Goal: Task Accomplishment & Management: Manage account settings

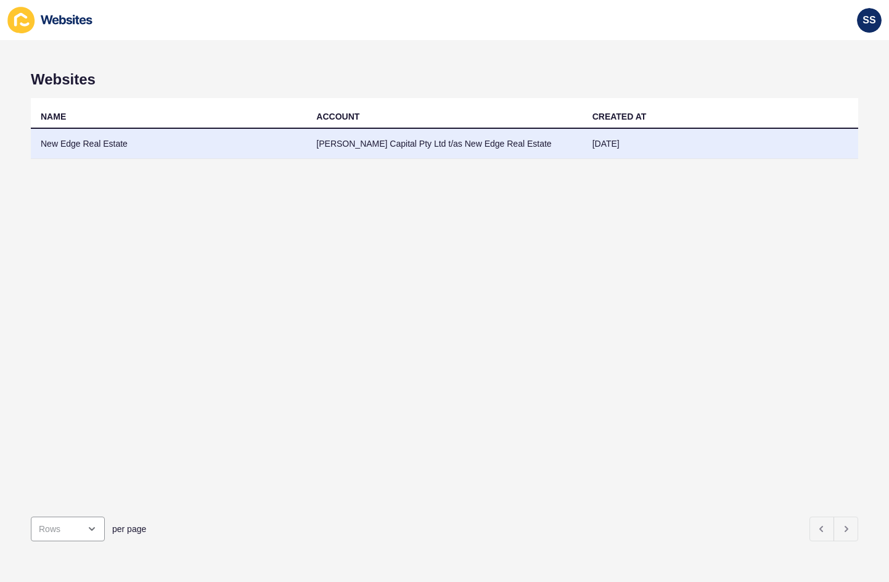
click at [372, 152] on td "[PERSON_NAME] Capital Pty Ltd t/as New Edge Real Estate" at bounding box center [444, 144] width 276 height 30
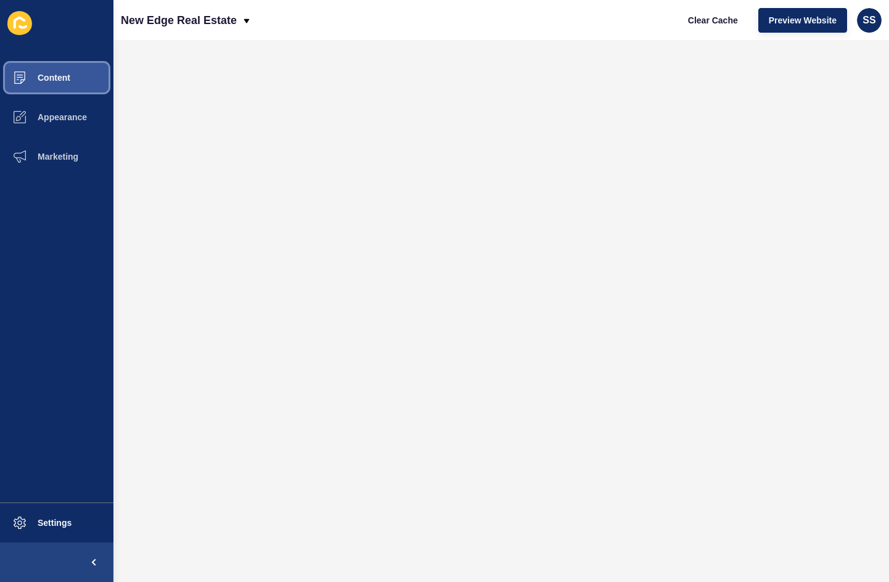
click at [68, 80] on span "Content" at bounding box center [34, 78] width 72 height 10
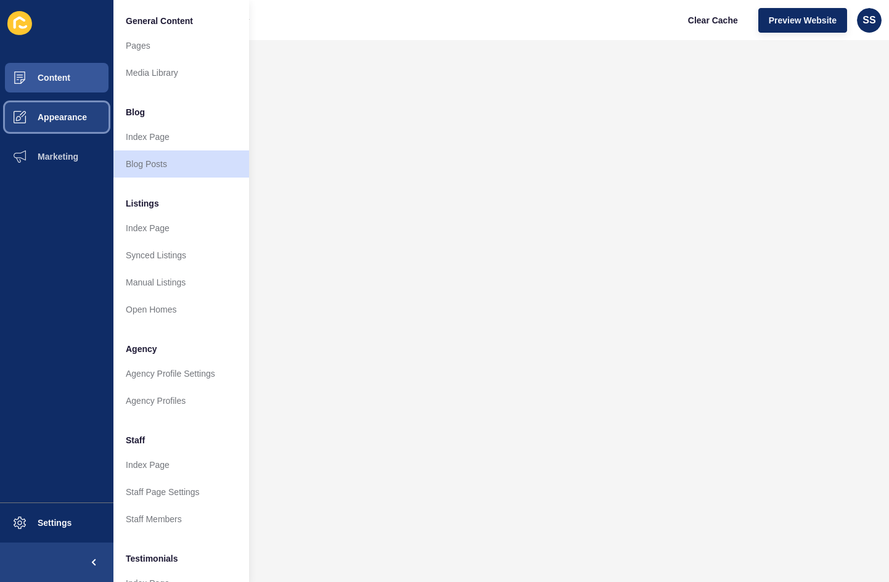
click at [71, 126] on button "Appearance" at bounding box center [56, 116] width 113 height 39
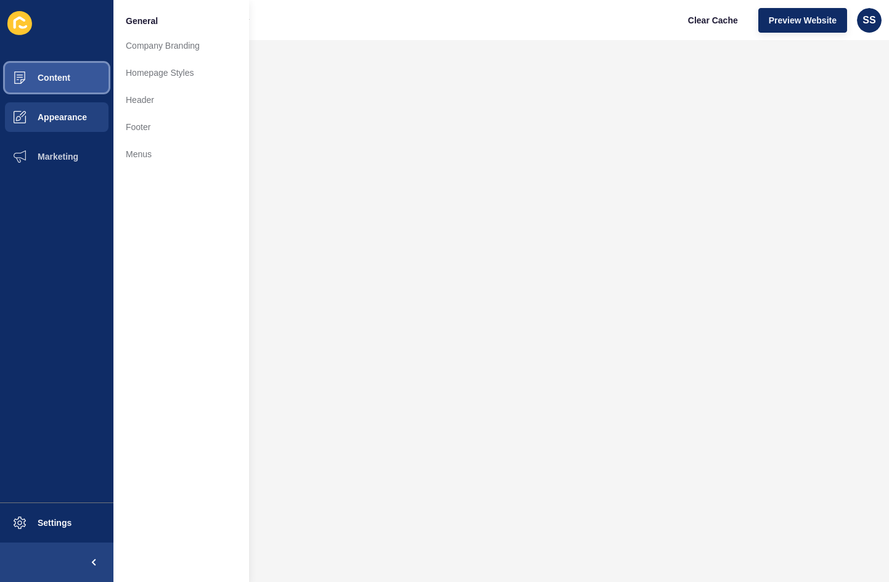
click at [76, 85] on button "Content" at bounding box center [56, 77] width 113 height 39
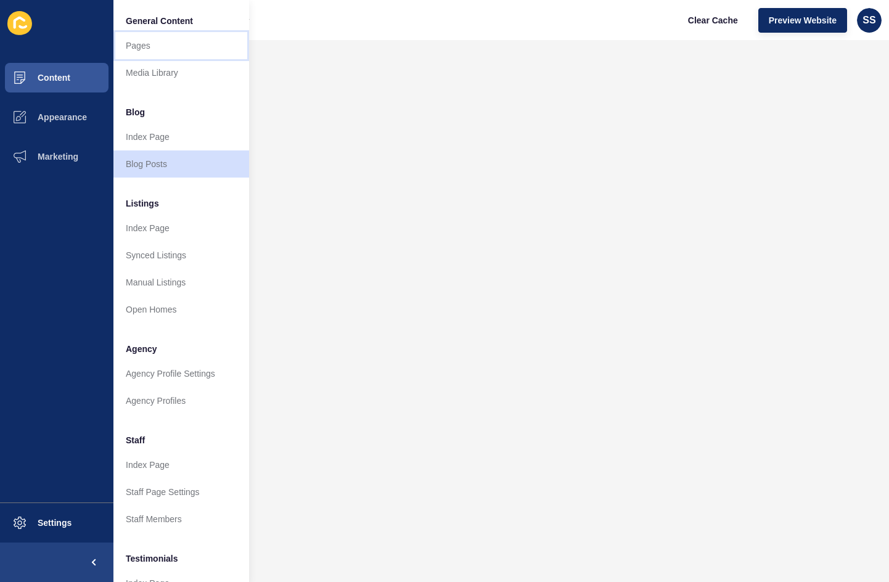
click at [149, 47] on link "Pages" at bounding box center [181, 45] width 136 height 27
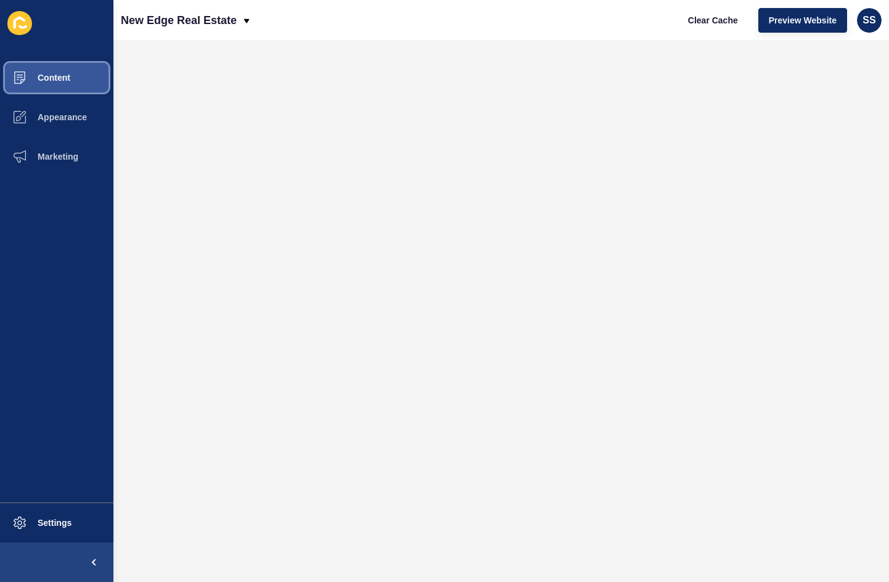
click at [80, 83] on button "Content" at bounding box center [56, 77] width 113 height 39
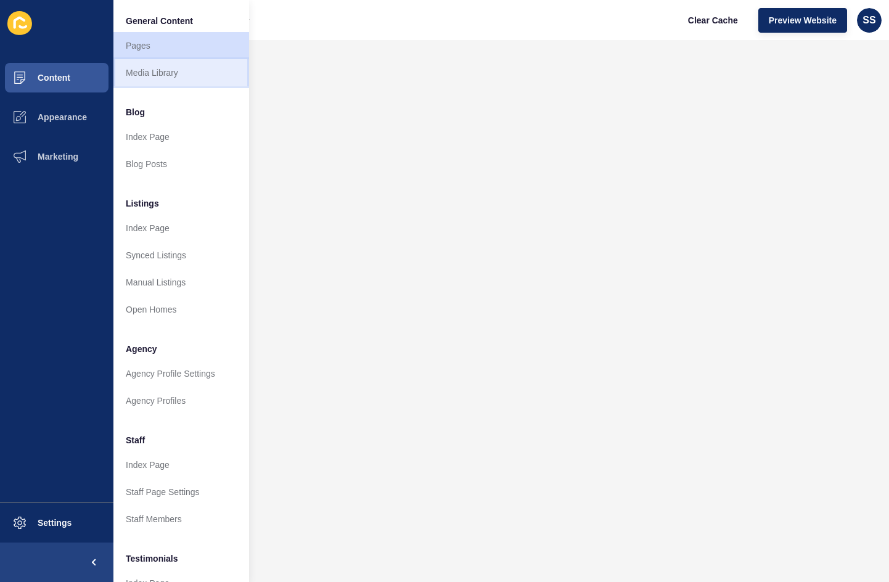
click at [137, 65] on link "Media Library" at bounding box center [181, 72] width 136 height 27
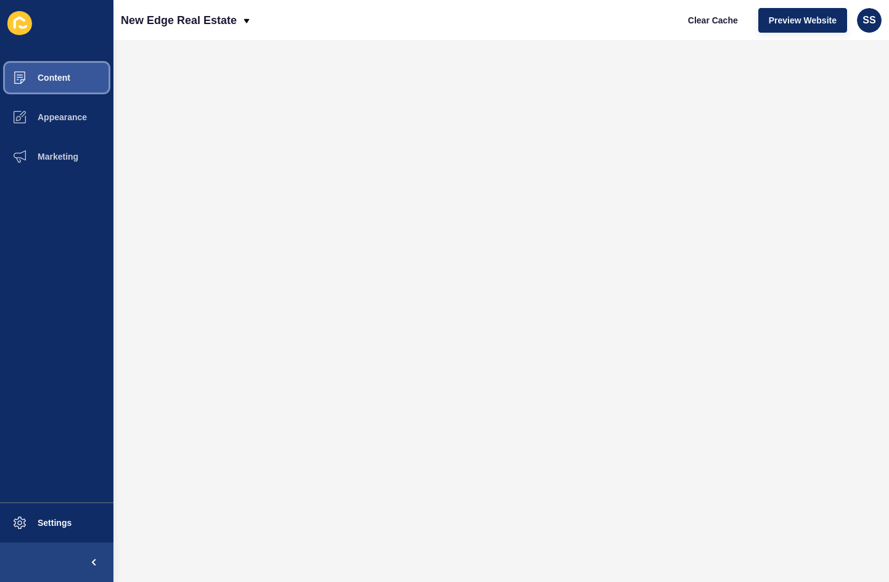
click at [59, 85] on button "Content" at bounding box center [56, 77] width 113 height 39
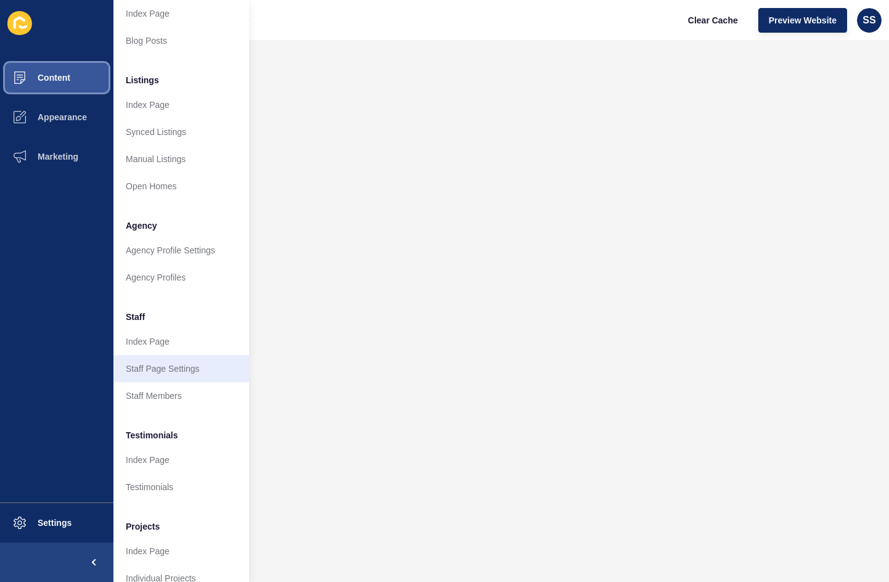
scroll to position [150, 0]
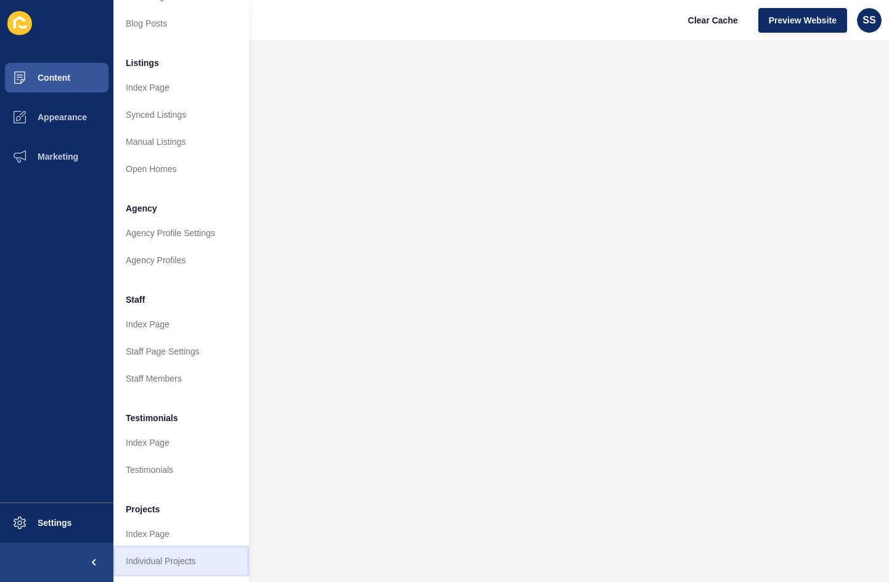
click at [182, 548] on link "Individual Projects" at bounding box center [181, 561] width 136 height 27
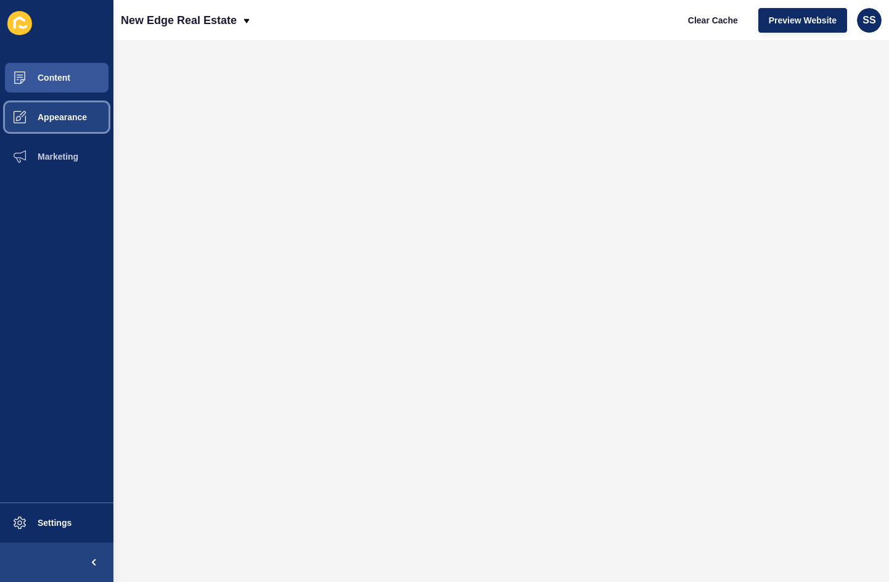
click at [65, 120] on span "Appearance" at bounding box center [42, 117] width 89 height 10
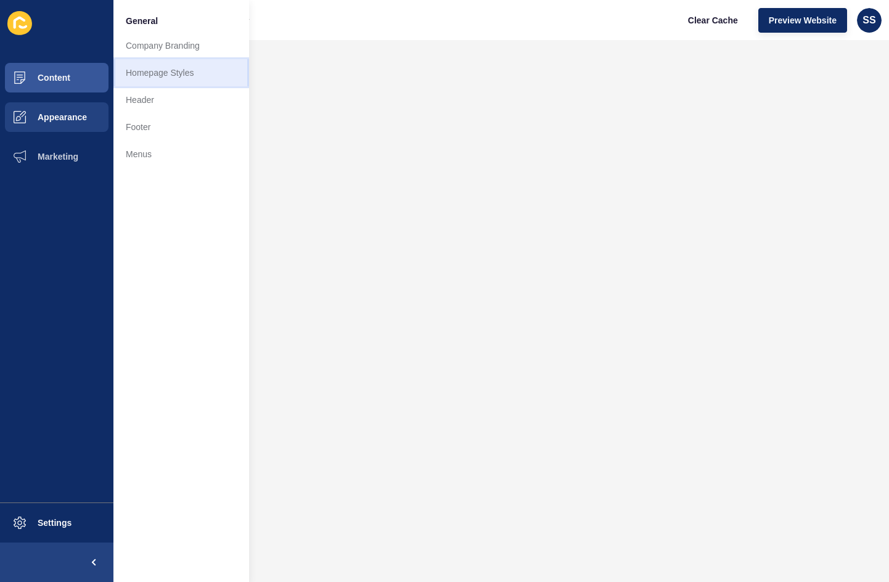
click at [175, 70] on link "Homepage Styles" at bounding box center [181, 72] width 136 height 27
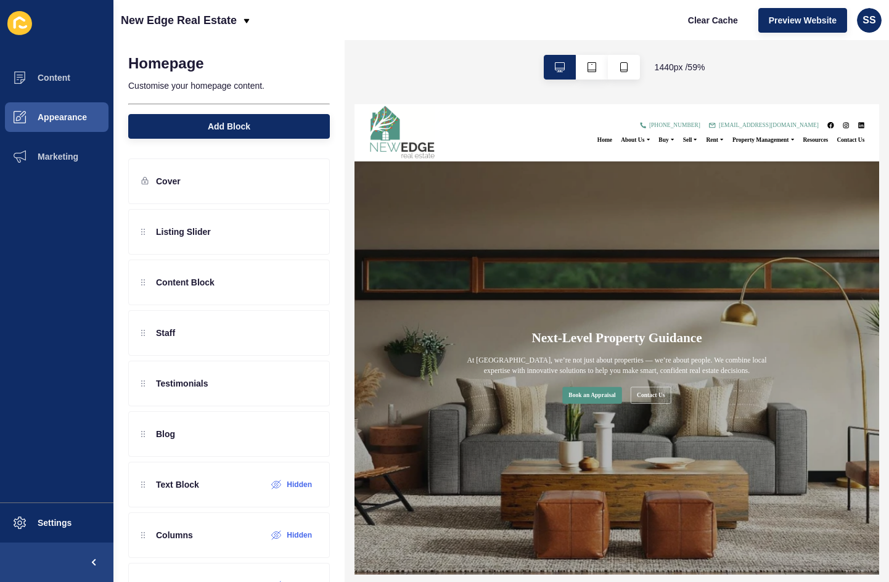
click at [646, 551] on h2 "At [GEOGRAPHIC_DATA], we’re not just about properties — we’re about people. We …" at bounding box center [798, 545] width 515 height 35
click at [250, 86] on p "Customise your homepage content." at bounding box center [229, 85] width 202 height 27
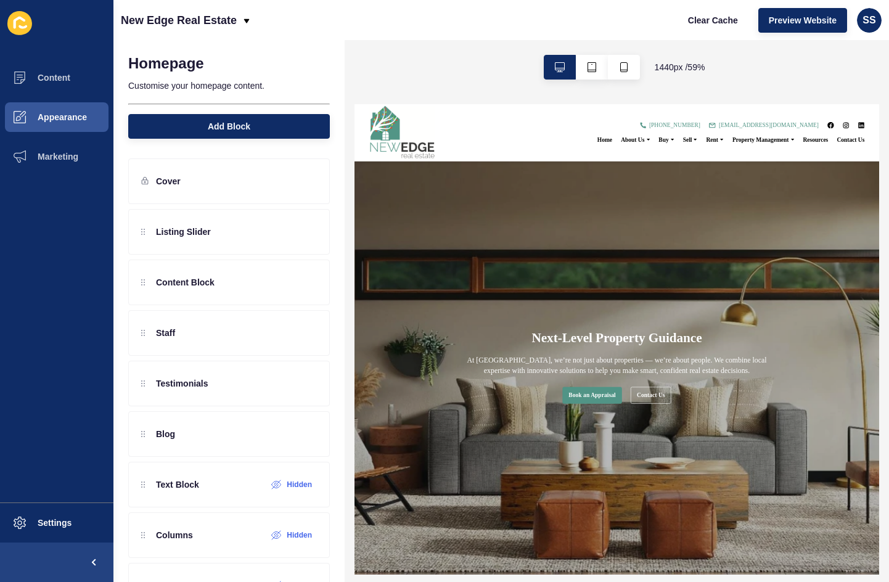
click at [771, 501] on h1 "Next-Level Property Guidance" at bounding box center [798, 500] width 288 height 27
click at [302, 184] on icon at bounding box center [307, 181] width 10 height 10
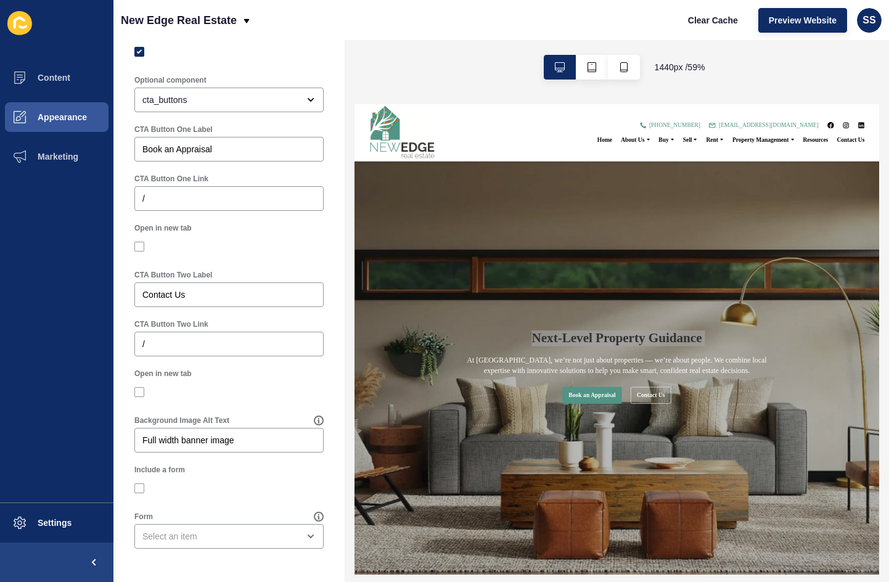
scroll to position [655, 0]
click at [269, 539] on div "open menu" at bounding box center [220, 536] width 156 height 12
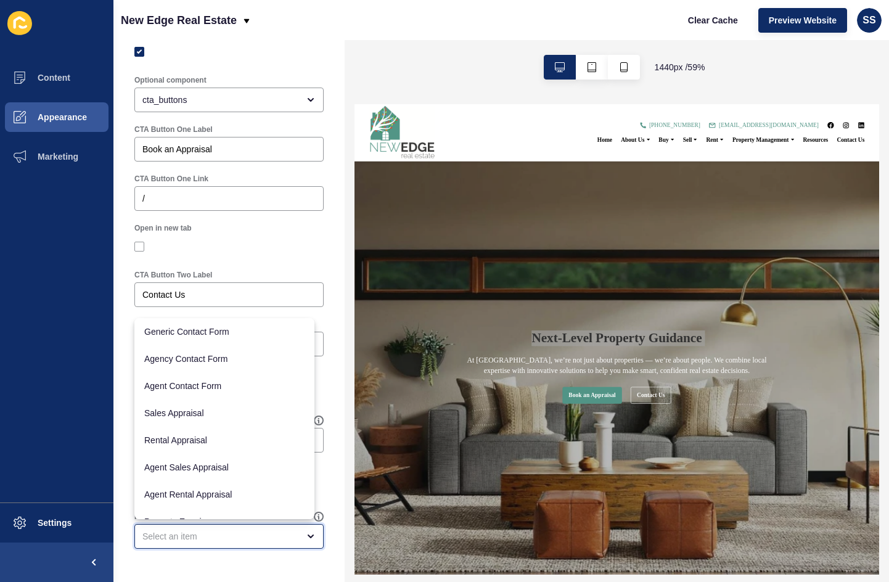
click at [269, 539] on div "close menu" at bounding box center [220, 536] width 156 height 12
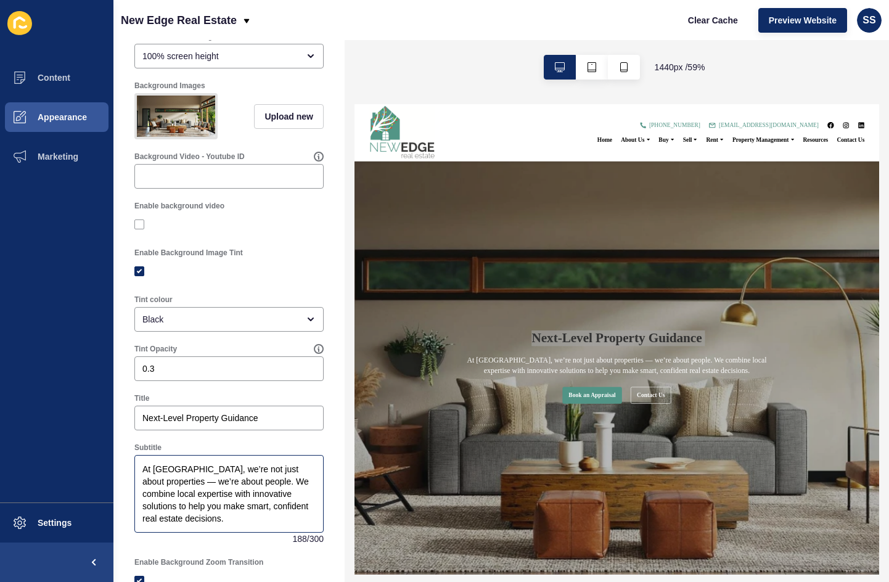
scroll to position [247, 0]
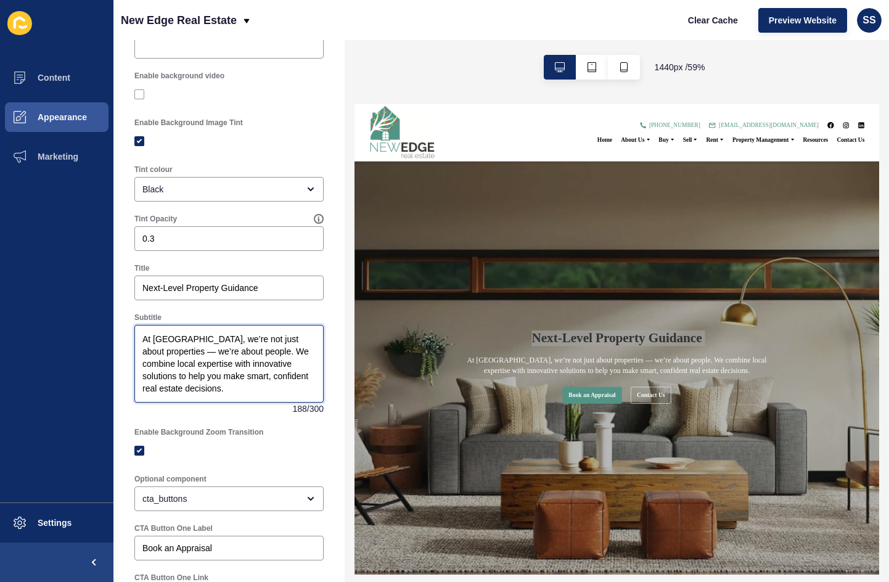
click at [260, 385] on textarea "At [GEOGRAPHIC_DATA], we’re not just about properties — we’re about people. We …" at bounding box center [229, 364] width 186 height 74
click at [260, 384] on textarea "At [GEOGRAPHIC_DATA], we’re not just about properties — we’re about people. We …" at bounding box center [229, 364] width 186 height 74
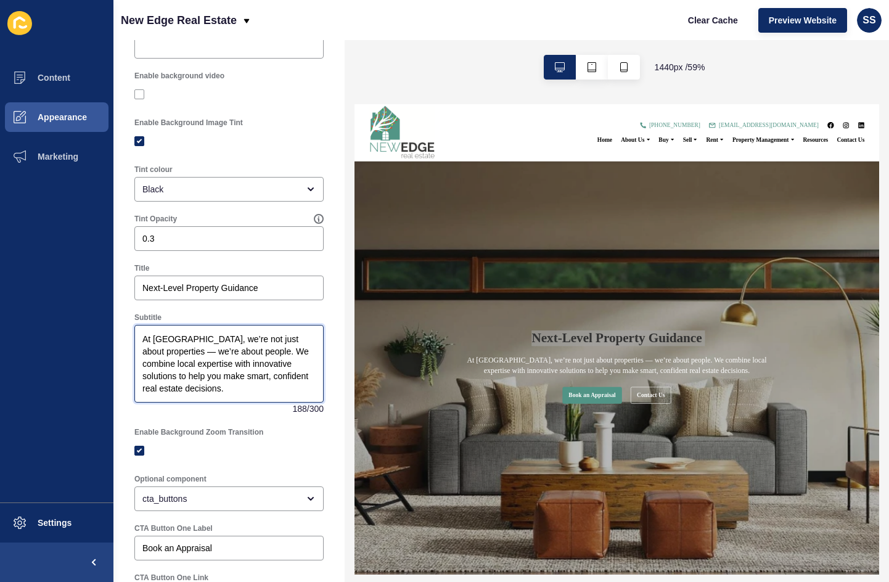
click at [0, 0] on span "we’re" at bounding box center [0, 0] width 0 height 0
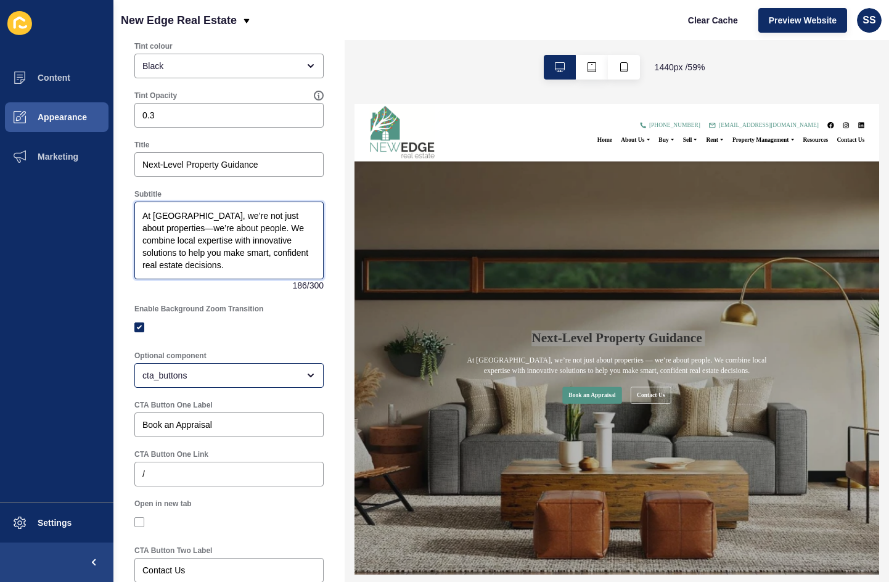
type textarea "At [GEOGRAPHIC_DATA], we’re not just about properties—we’re about people. We co…"
click at [223, 388] on div "cta_buttons" at bounding box center [228, 375] width 189 height 25
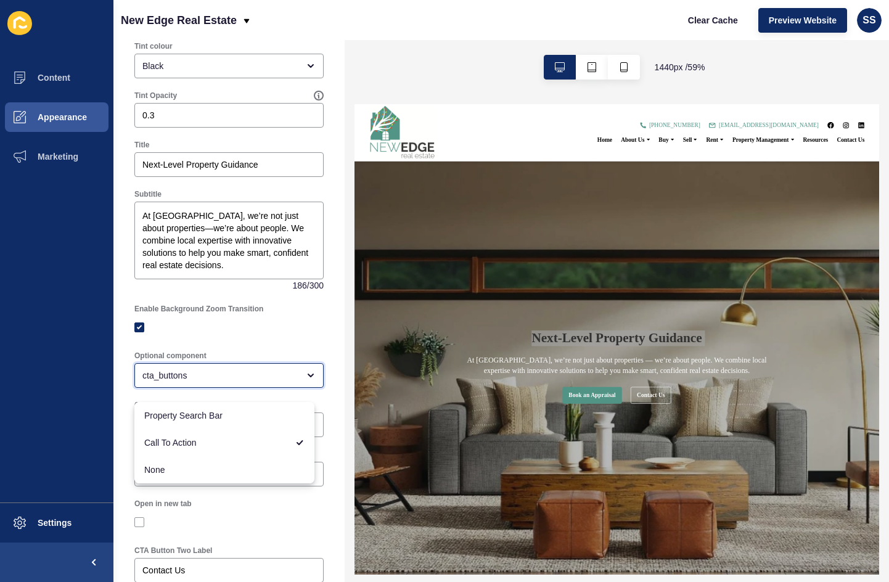
click at [227, 382] on div "cta_buttons" at bounding box center [220, 375] width 156 height 12
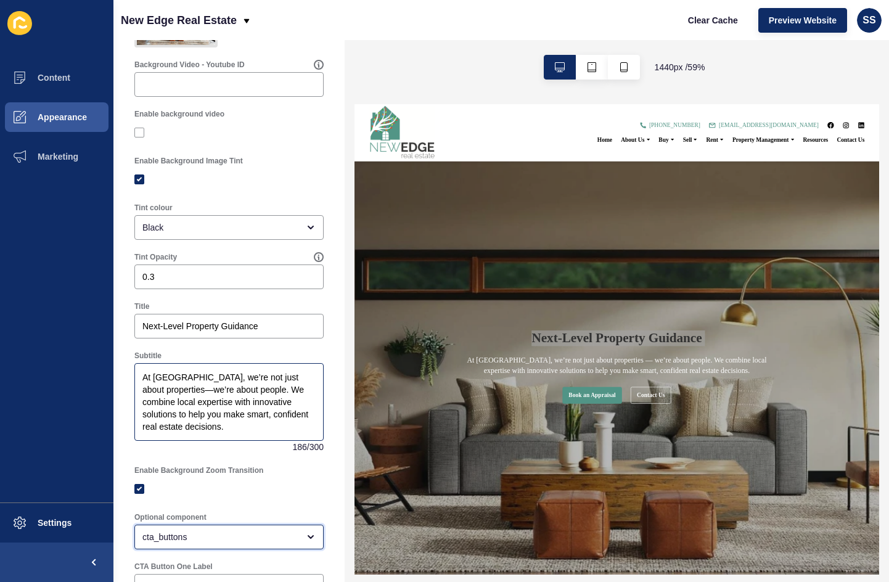
scroll to position [0, 0]
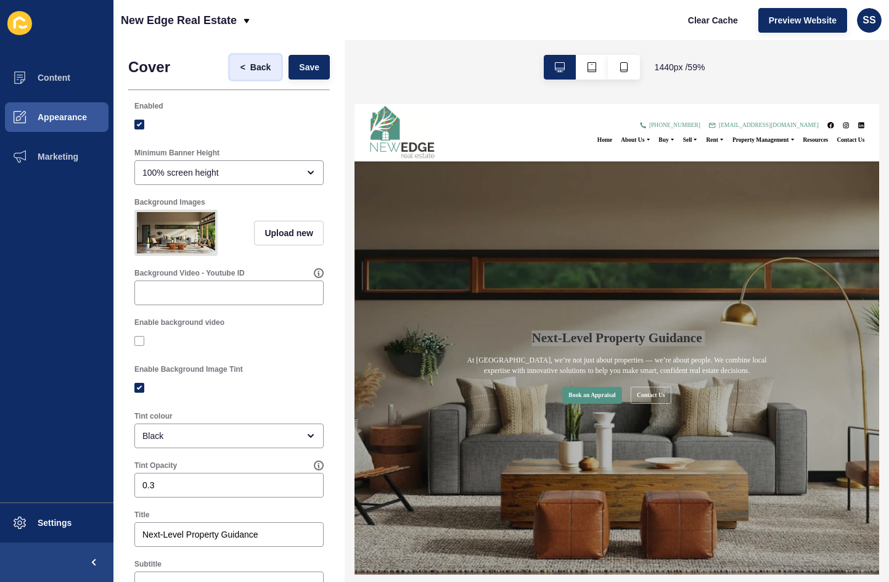
click at [250, 65] on span "Back" at bounding box center [260, 67] width 20 height 12
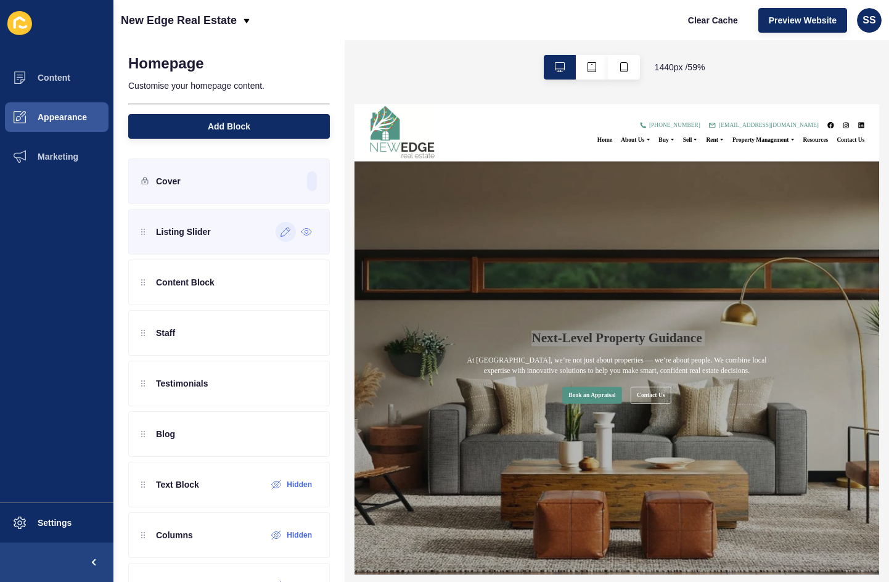
click at [281, 235] on icon at bounding box center [286, 232] width 10 height 10
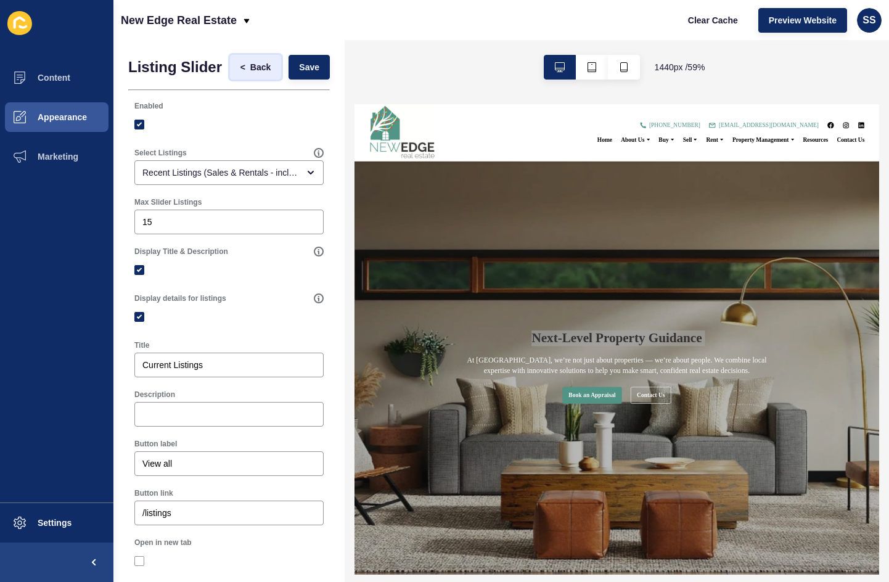
click at [255, 65] on button "< Back" at bounding box center [256, 67] width 52 height 25
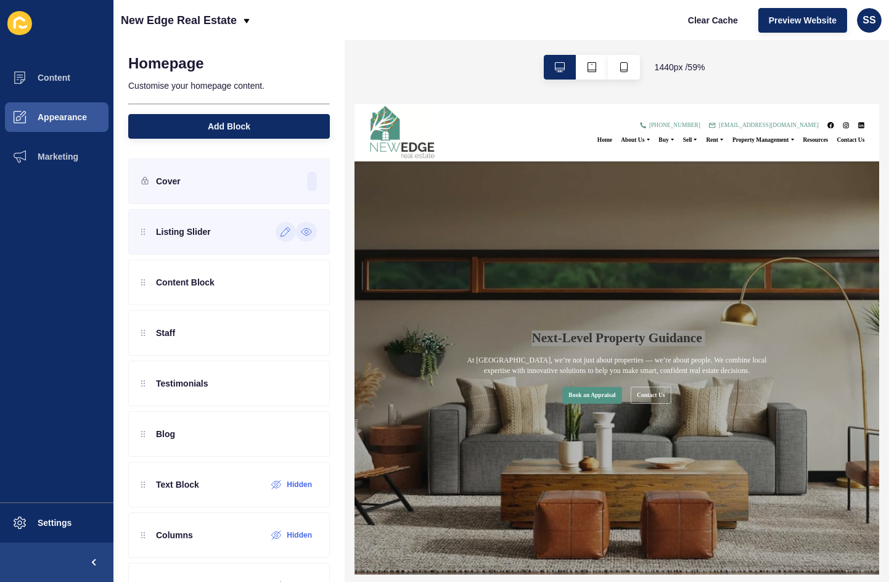
click at [302, 231] on icon at bounding box center [307, 232] width 10 height 7
click at [294, 236] on label "Hidden" at bounding box center [299, 232] width 25 height 10
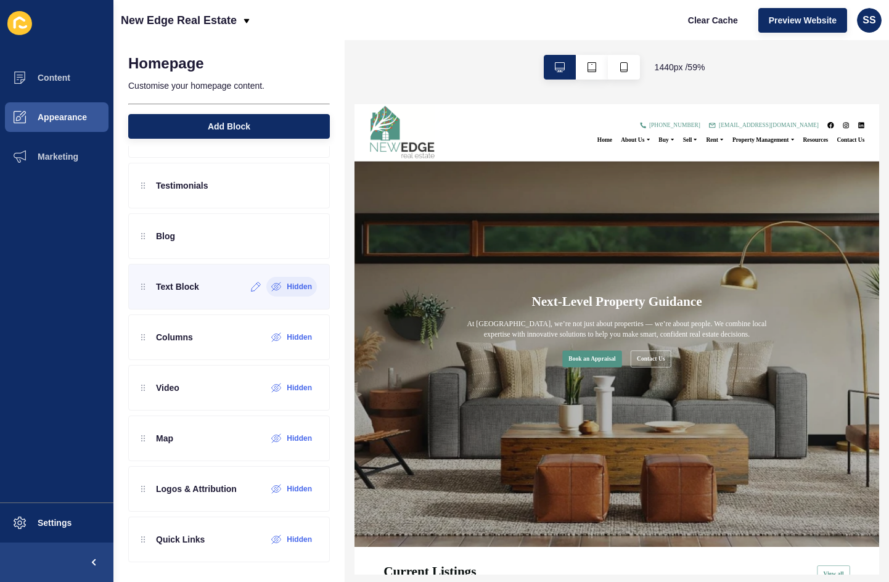
scroll to position [13, 0]
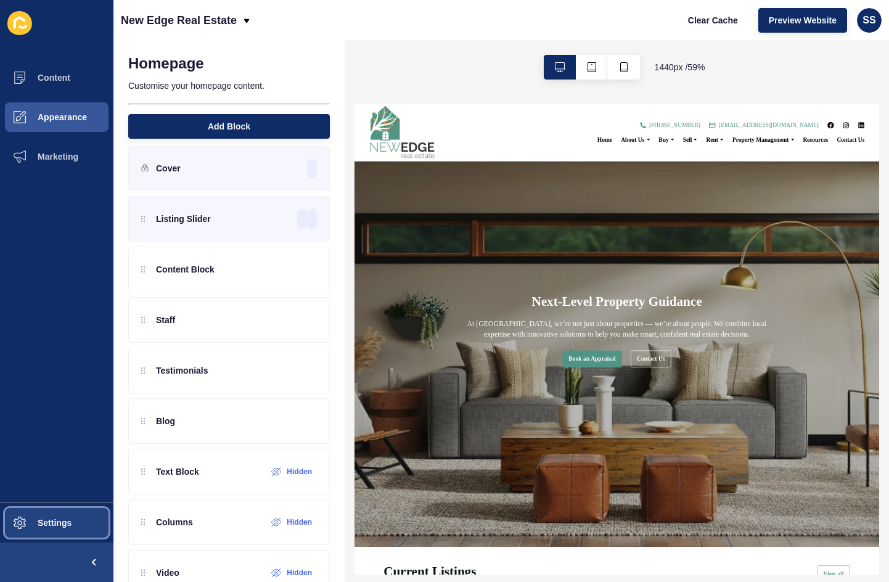
click at [21, 519] on span "Settings" at bounding box center [34, 523] width 73 height 10
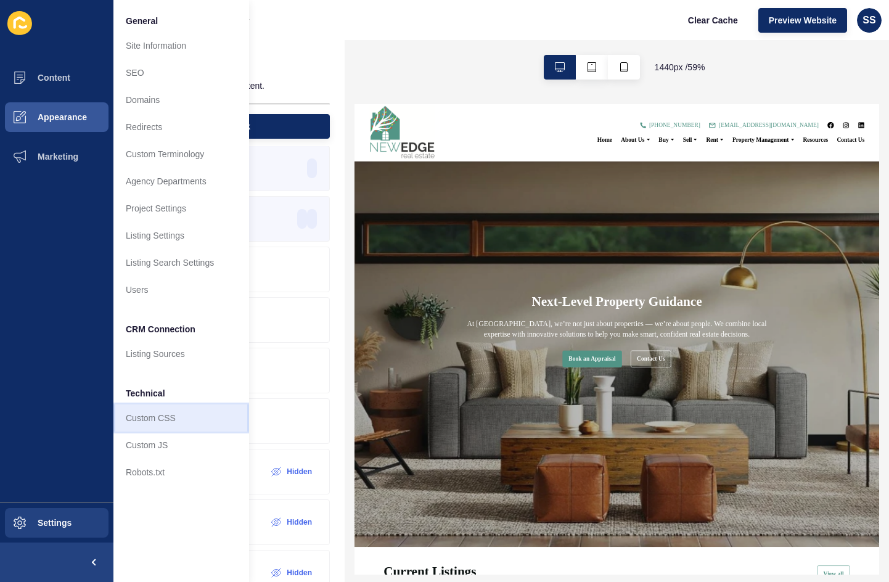
click at [154, 413] on link "Custom CSS" at bounding box center [181, 418] width 136 height 27
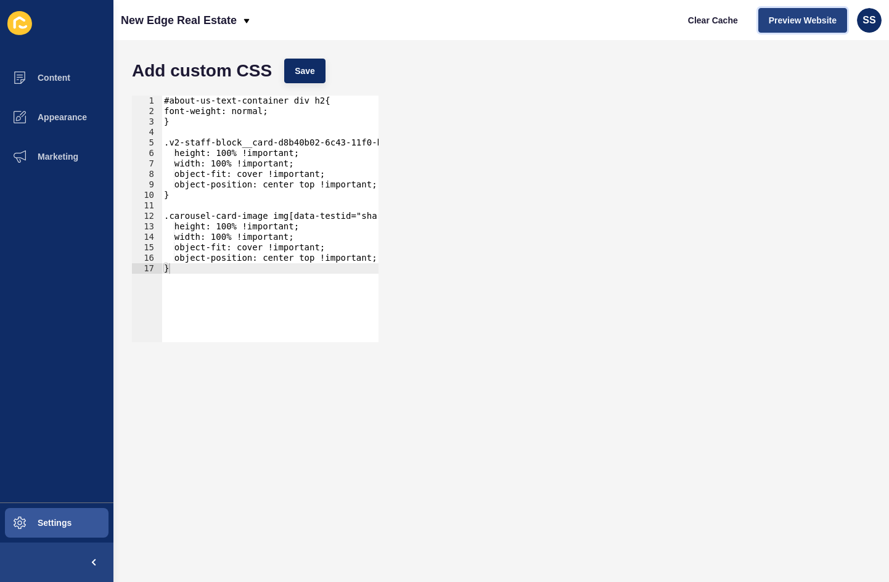
click at [806, 25] on span "Preview Website" at bounding box center [803, 20] width 68 height 12
click at [60, 524] on span "Settings" at bounding box center [34, 523] width 73 height 10
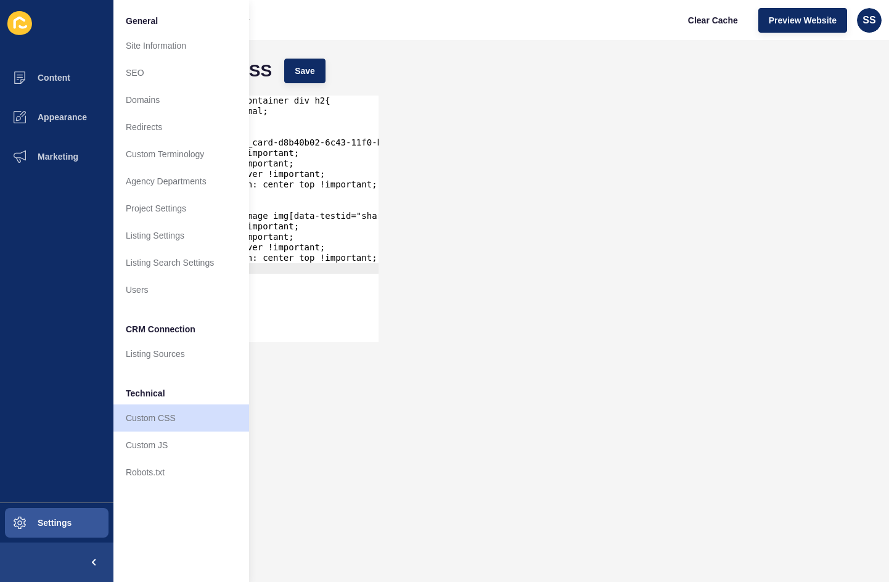
click at [644, 171] on div "1 2 3 4 5 6 7 8 9 10 11 12 13 14 15 16 17 #about-us-text-container div h2{ font…" at bounding box center [501, 218] width 751 height 259
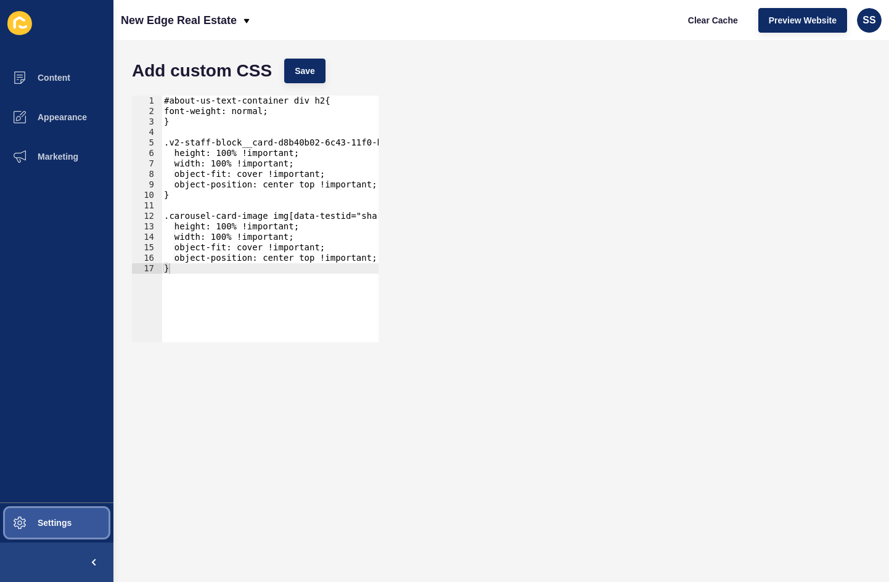
click at [78, 537] on button "Settings" at bounding box center [56, 522] width 113 height 39
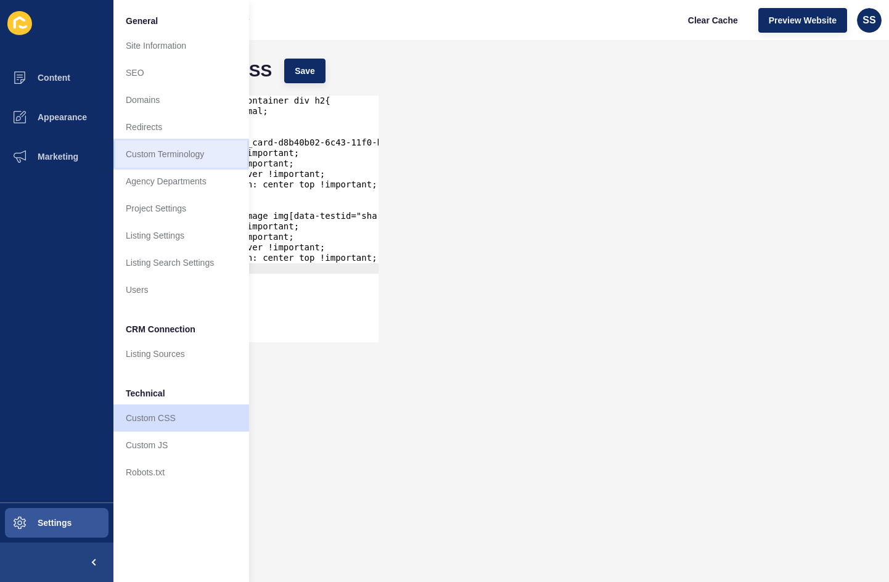
click at [167, 159] on link "Custom Terminology" at bounding box center [181, 154] width 136 height 27
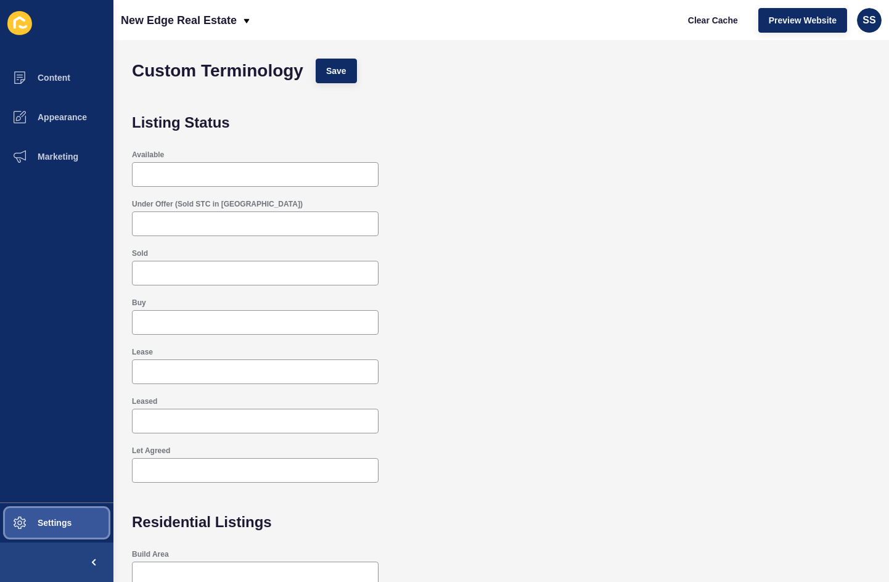
click at [34, 527] on span "Settings" at bounding box center [34, 523] width 73 height 10
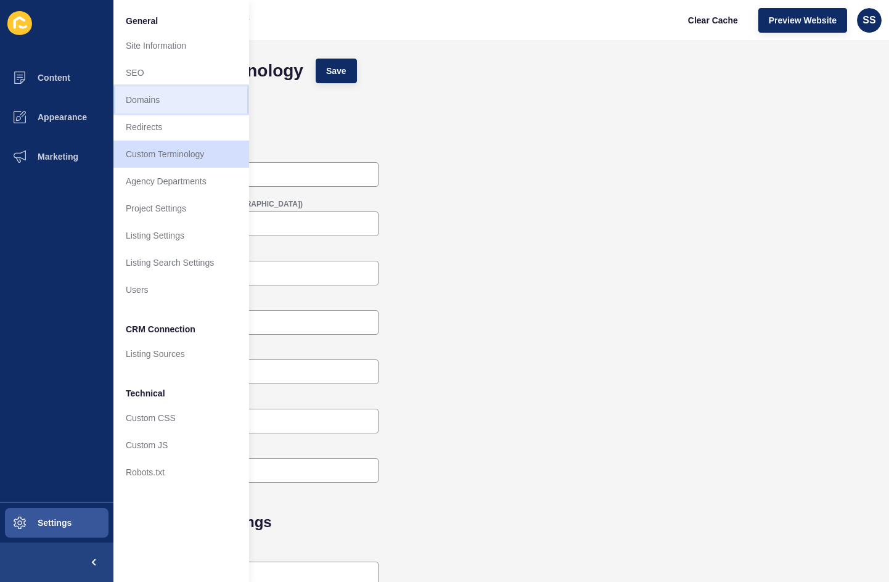
click at [191, 105] on link "Domains" at bounding box center [181, 99] width 136 height 27
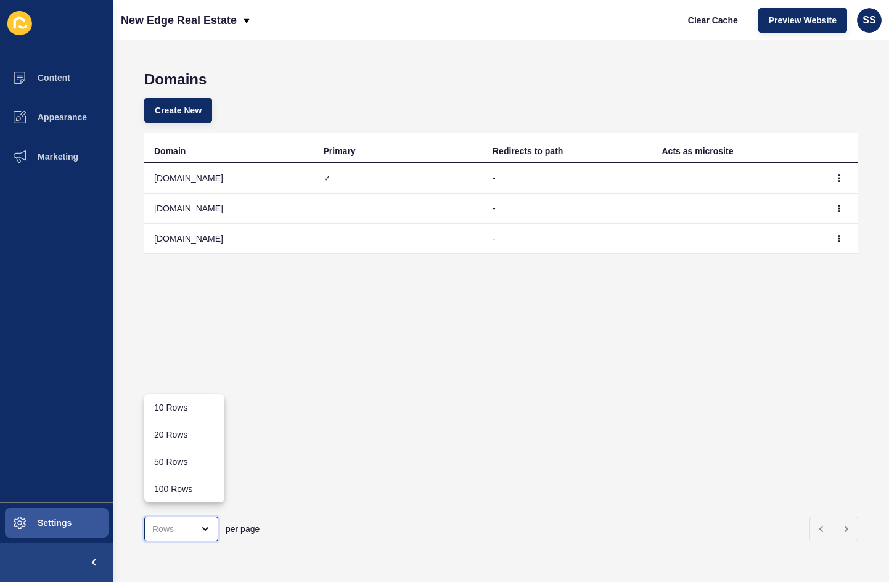
click at [184, 529] on div "close menu" at bounding box center [181, 529] width 74 height 25
click at [194, 487] on div "100 Rows" at bounding box center [184, 489] width 60 height 12
type input "100 Rows"
click at [184, 524] on div "100 Rows" at bounding box center [172, 529] width 41 height 12
click at [492, 396] on div "Domain Primary Redirects to path Acts as microsite [DOMAIN_NAME] ✓ - [DOMAIN_NA…" at bounding box center [501, 320] width 714 height 374
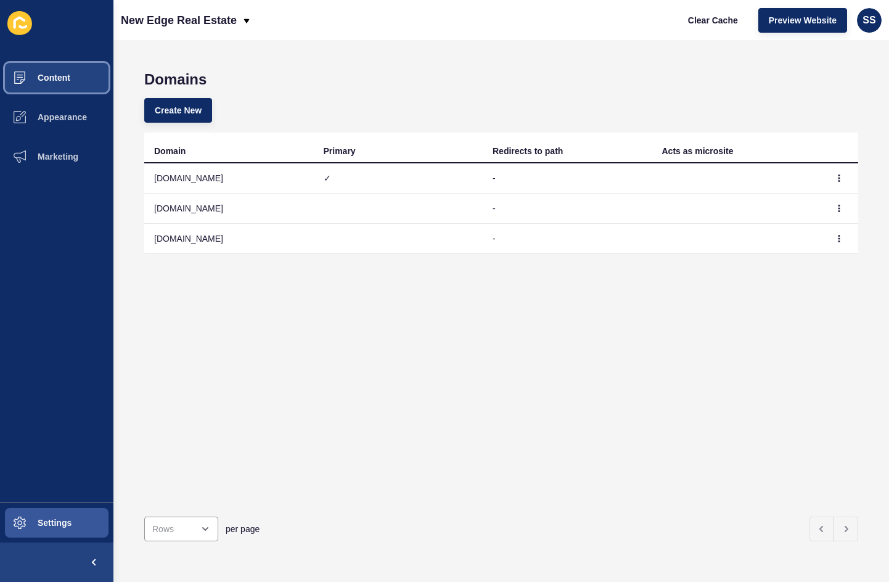
click at [65, 84] on button "Content" at bounding box center [56, 77] width 113 height 39
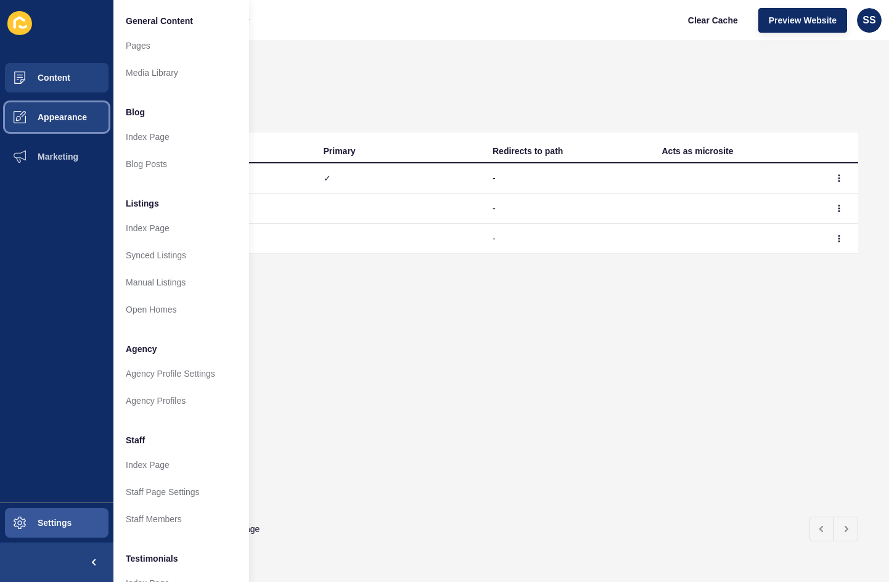
click at [85, 112] on button "Appearance" at bounding box center [56, 116] width 113 height 39
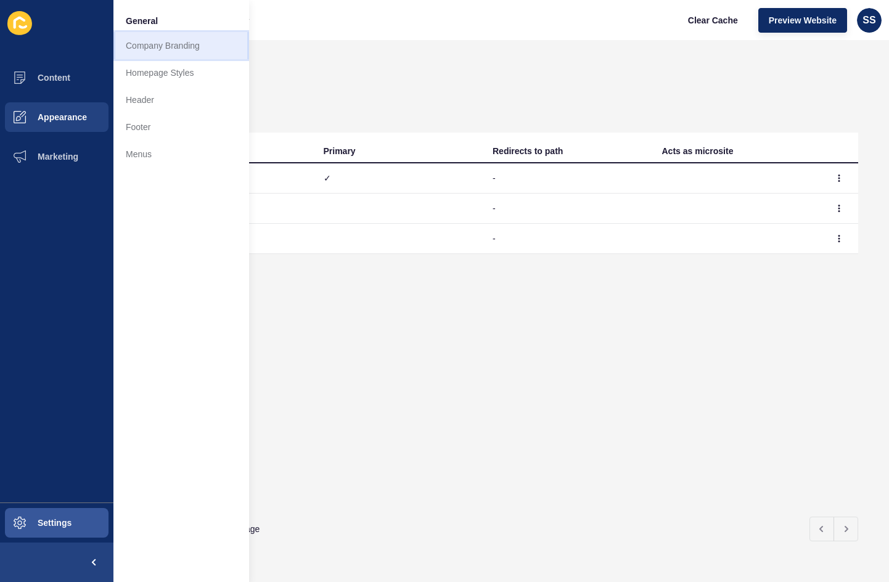
click at [139, 52] on link "Company Branding" at bounding box center [181, 45] width 136 height 27
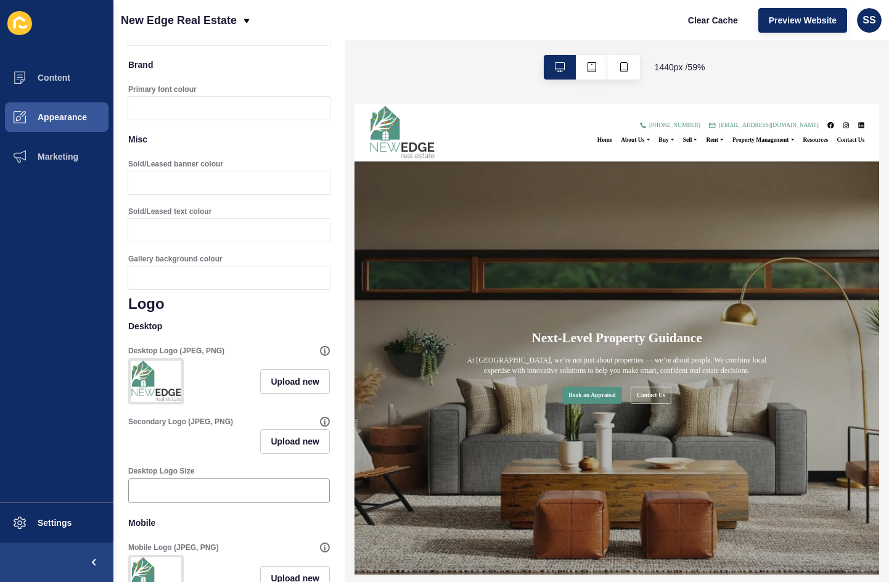
scroll to position [247, 0]
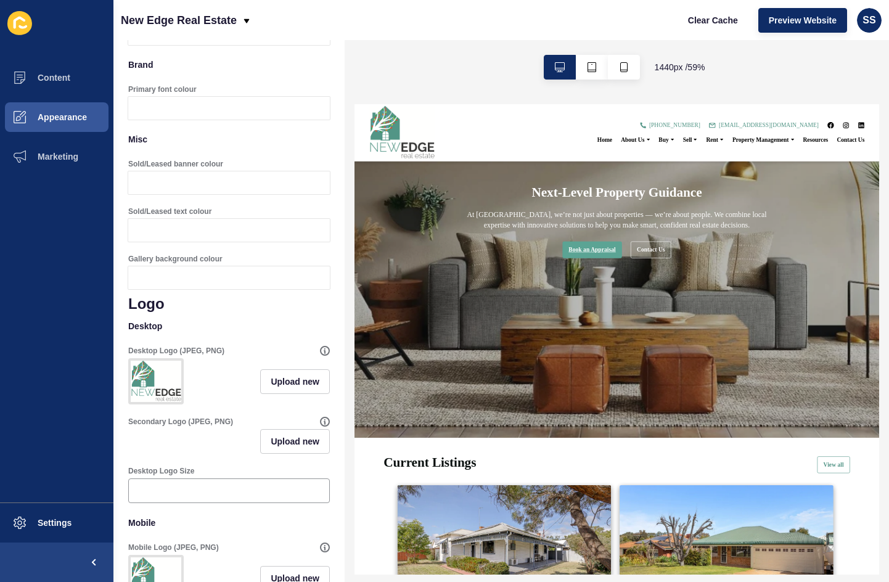
click at [763, 347] on link "Book an Appraisal" at bounding box center [757, 350] width 101 height 28
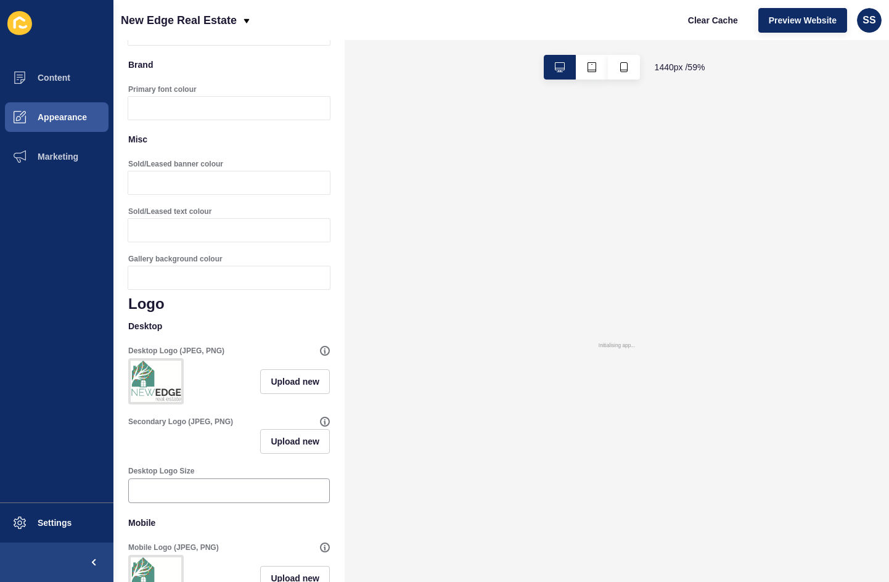
scroll to position [0, 0]
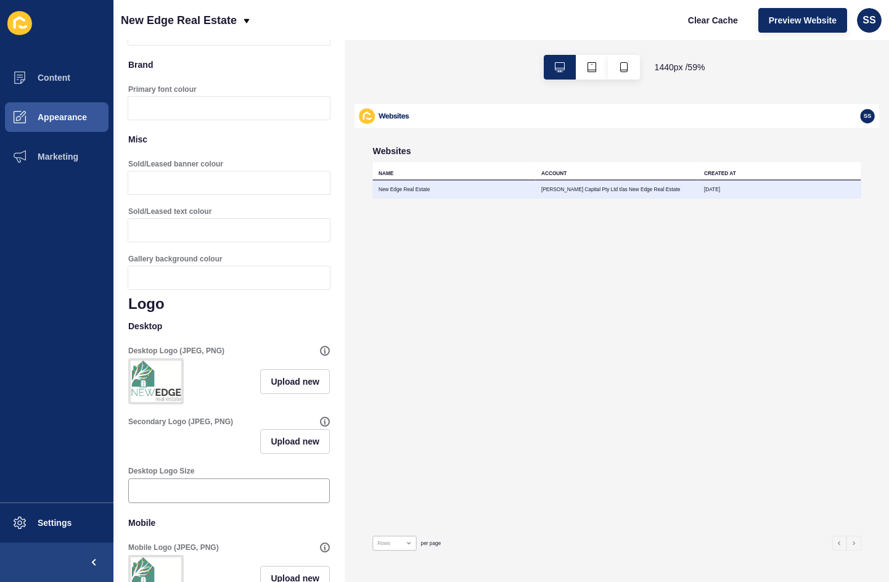
click at [467, 244] on td "New Edge Real Estate" at bounding box center [523, 248] width 276 height 30
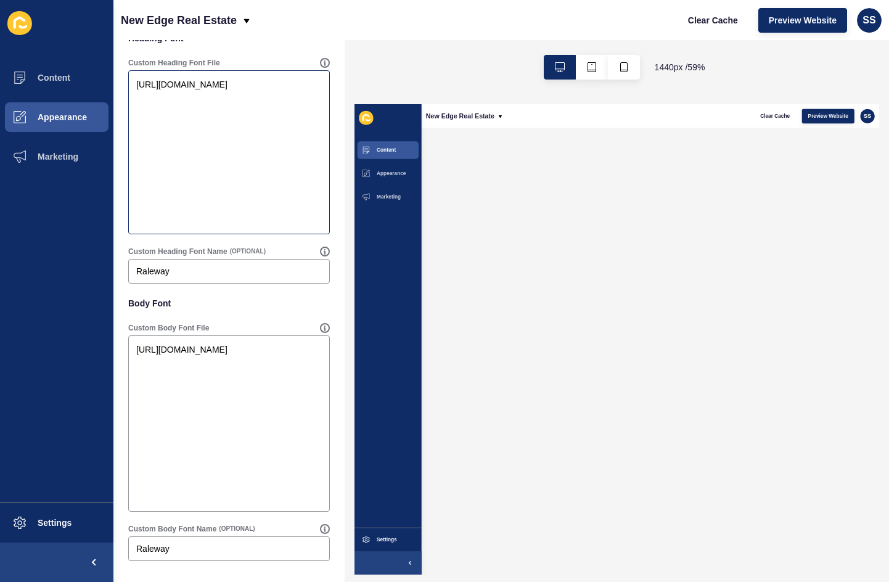
scroll to position [939, 0]
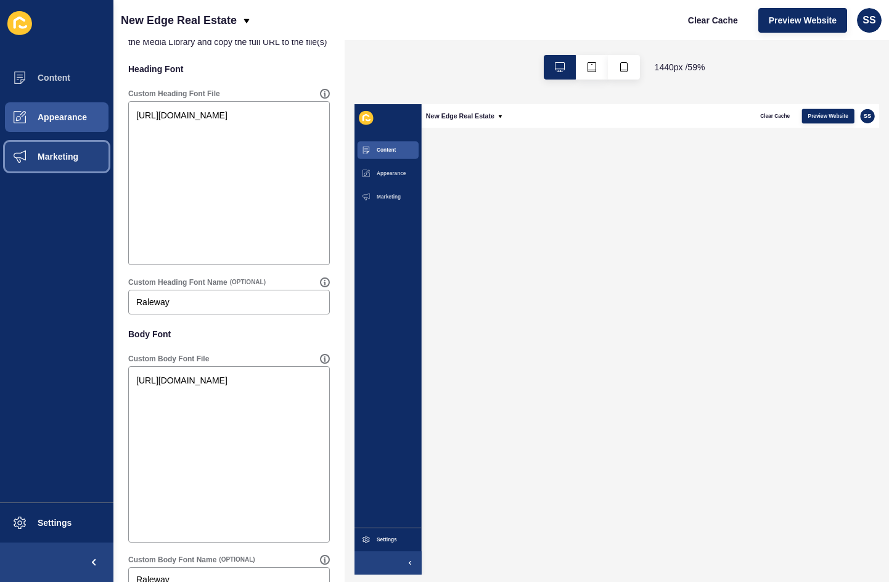
click at [95, 160] on button "Marketing" at bounding box center [56, 156] width 113 height 39
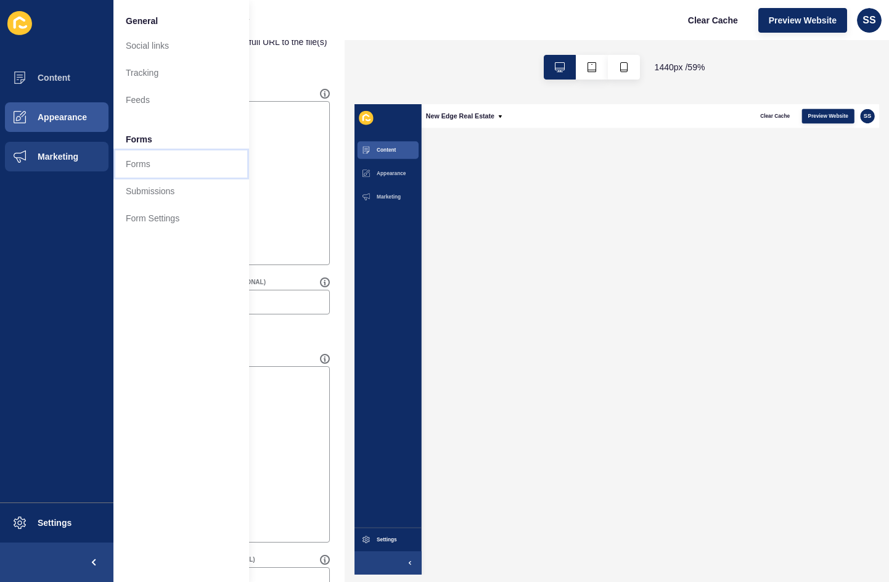
click at [163, 161] on link "Forms" at bounding box center [181, 163] width 136 height 27
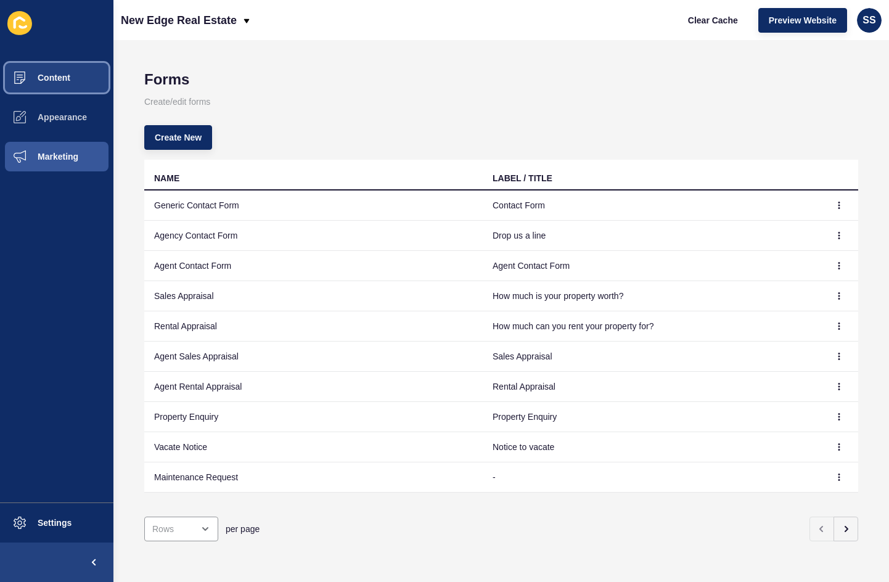
click at [76, 85] on button "Content" at bounding box center [56, 77] width 113 height 39
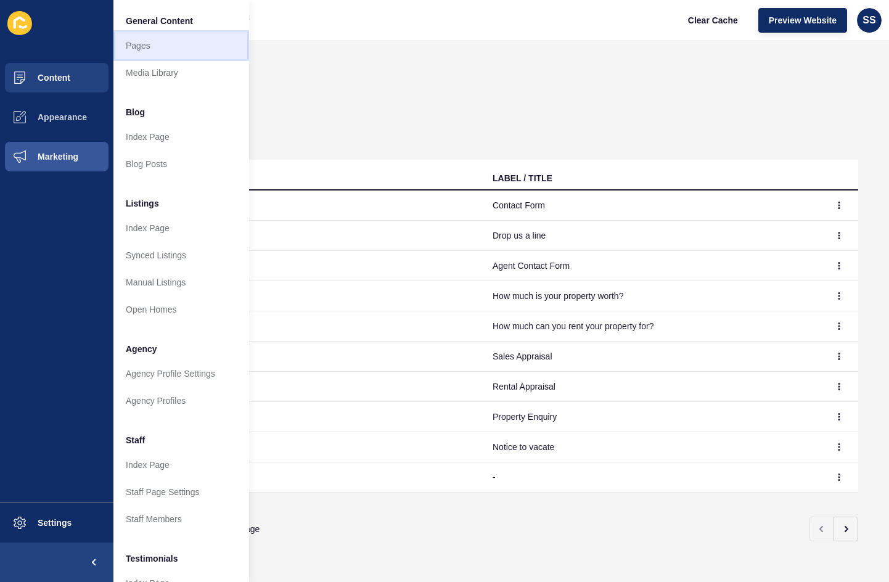
click at [168, 57] on link "Pages" at bounding box center [181, 45] width 136 height 27
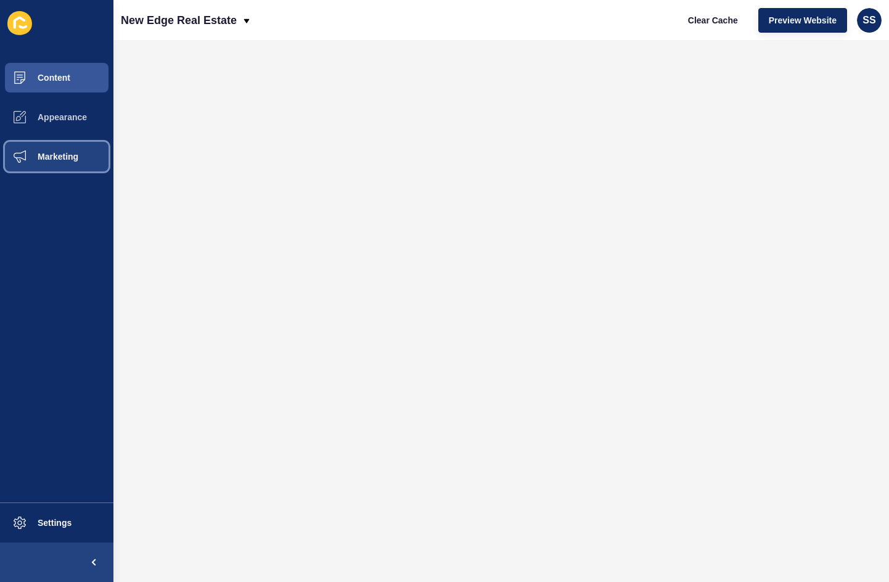
click at [75, 160] on span "Marketing" at bounding box center [38, 157] width 80 height 10
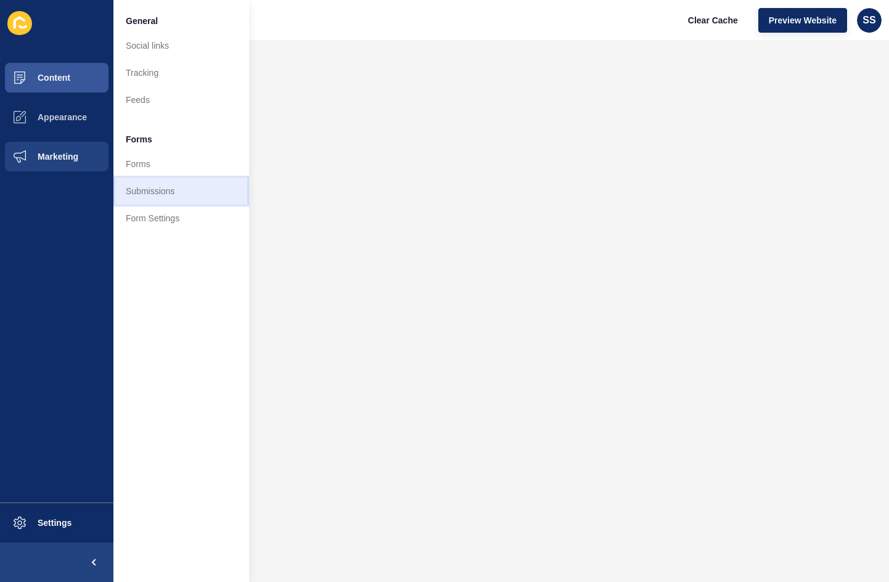
click at [184, 194] on link "Submissions" at bounding box center [181, 191] width 136 height 27
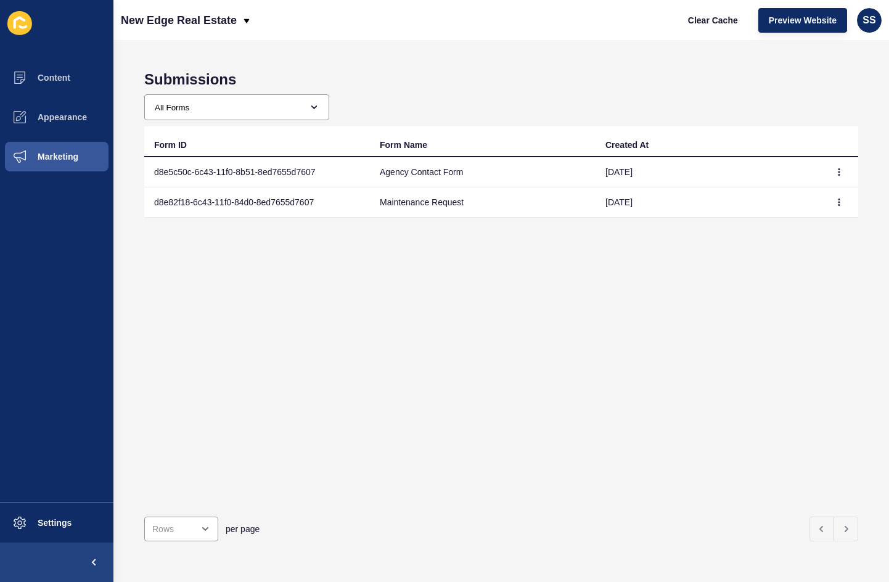
click at [207, 172] on td "d8e5c50c-6c43-11f0-8b51-8ed7655d7607" at bounding box center [257, 172] width 226 height 30
click at [54, 120] on span "Appearance" at bounding box center [42, 117] width 89 height 10
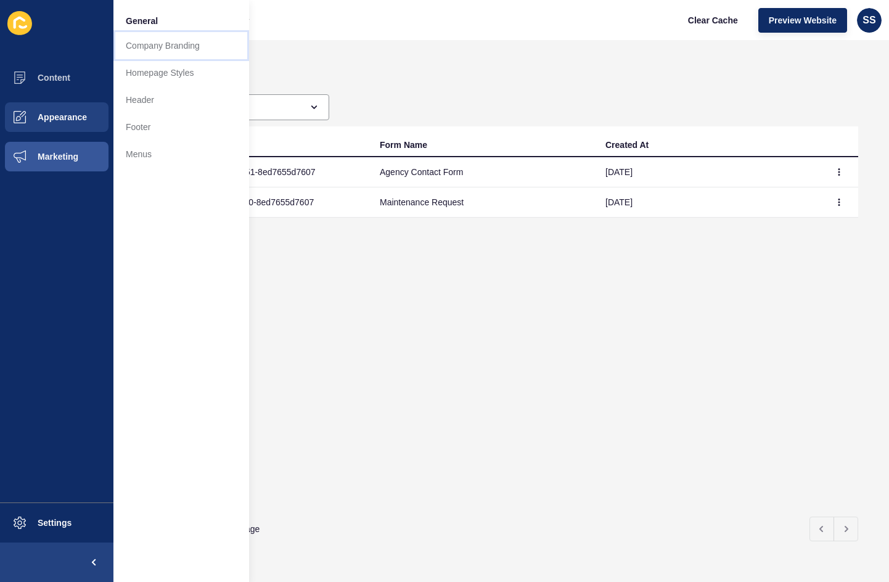
click at [162, 38] on link "Company Branding" at bounding box center [181, 45] width 136 height 27
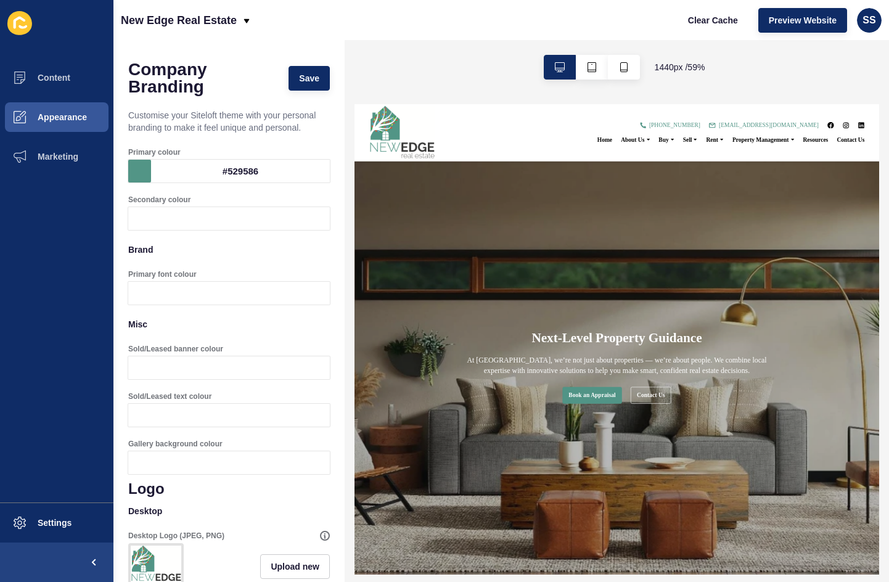
scroll to position [432, 0]
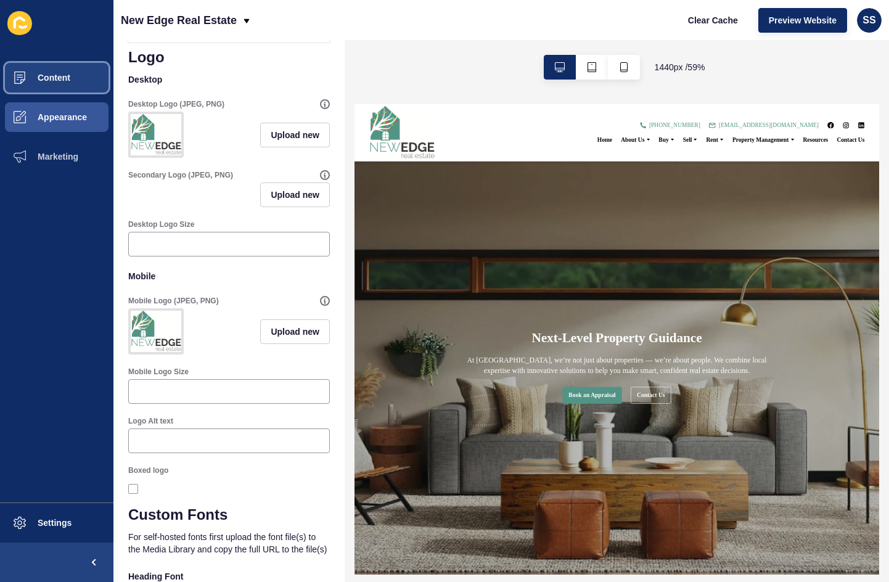
click at [75, 82] on button "Content" at bounding box center [56, 77] width 113 height 39
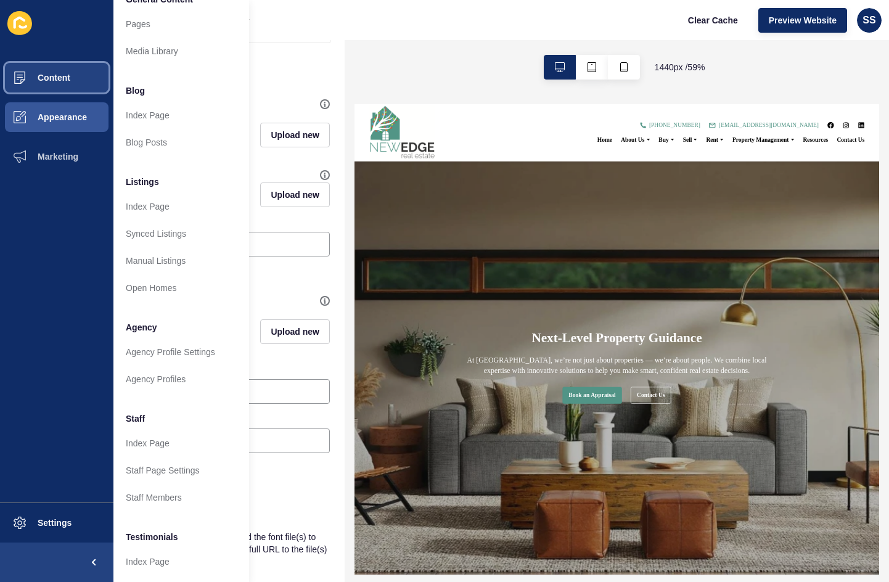
scroll to position [0, 0]
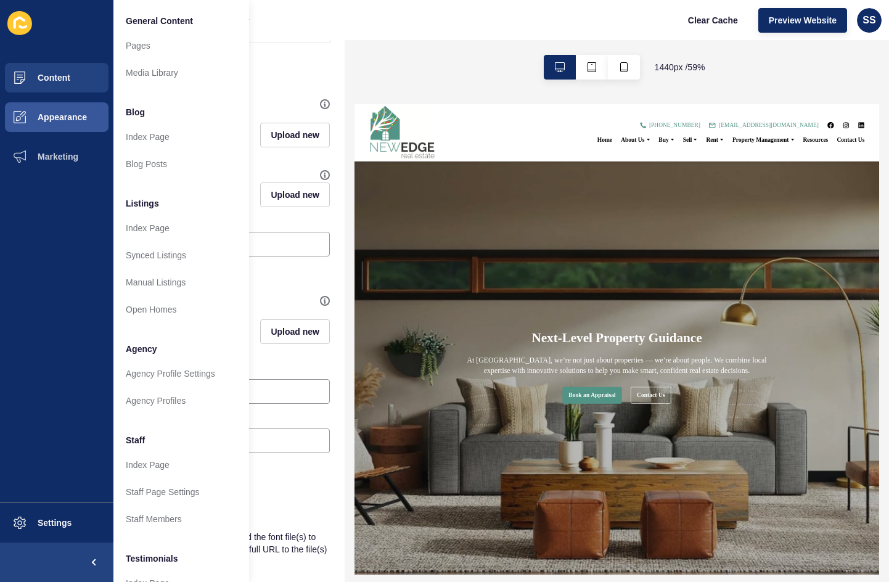
click at [415, 27] on div "New Edge Real Estate Clear Cache Preview Website SS" at bounding box center [501, 20] width 776 height 40
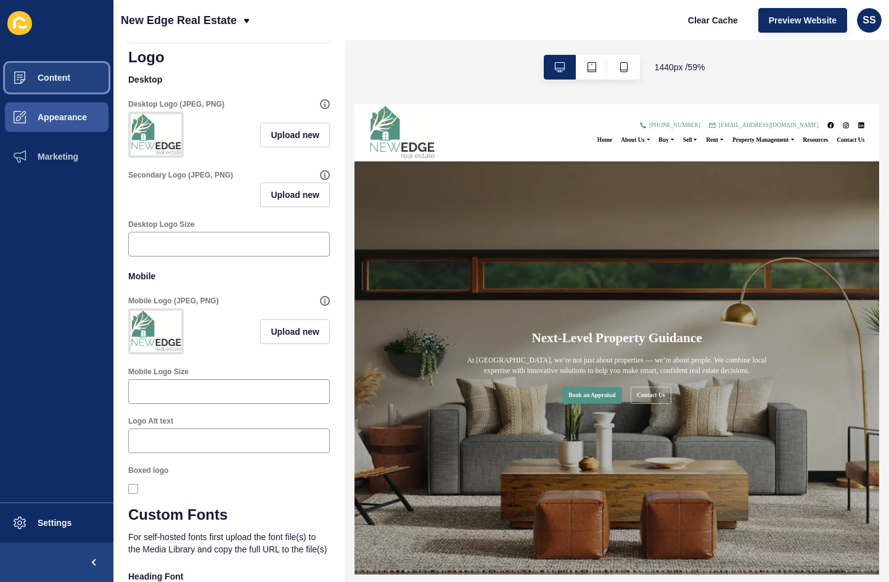
click at [64, 81] on span "Content" at bounding box center [34, 78] width 72 height 10
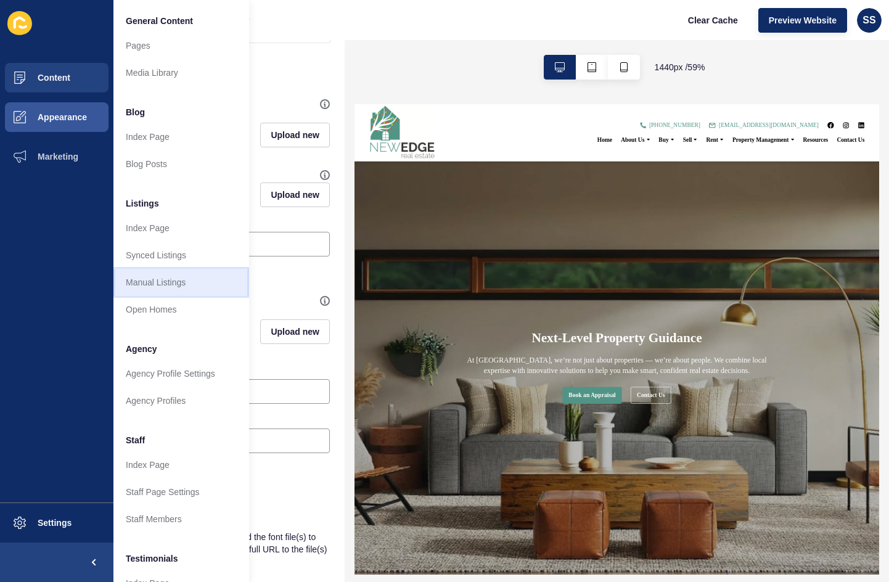
click at [184, 281] on link "Manual Listings" at bounding box center [181, 282] width 136 height 27
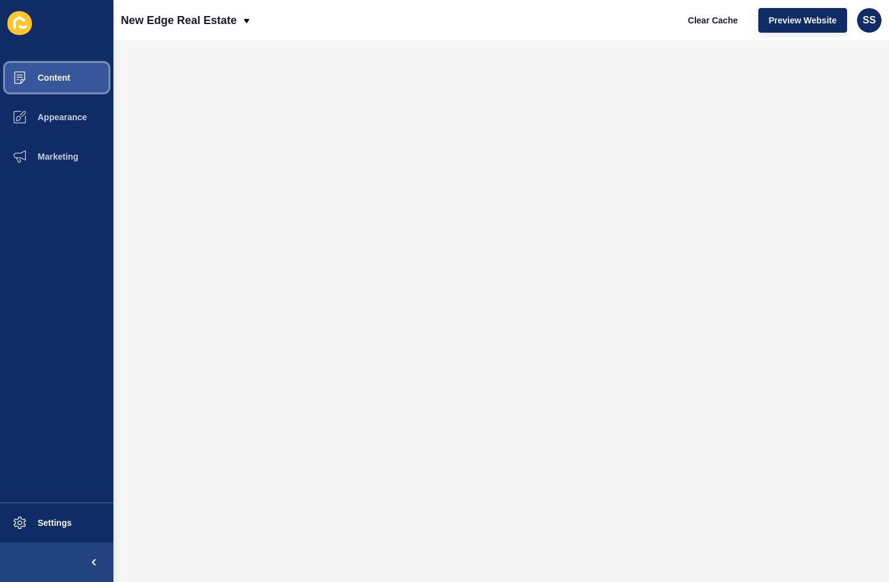
click at [56, 81] on span "Content" at bounding box center [34, 78] width 72 height 10
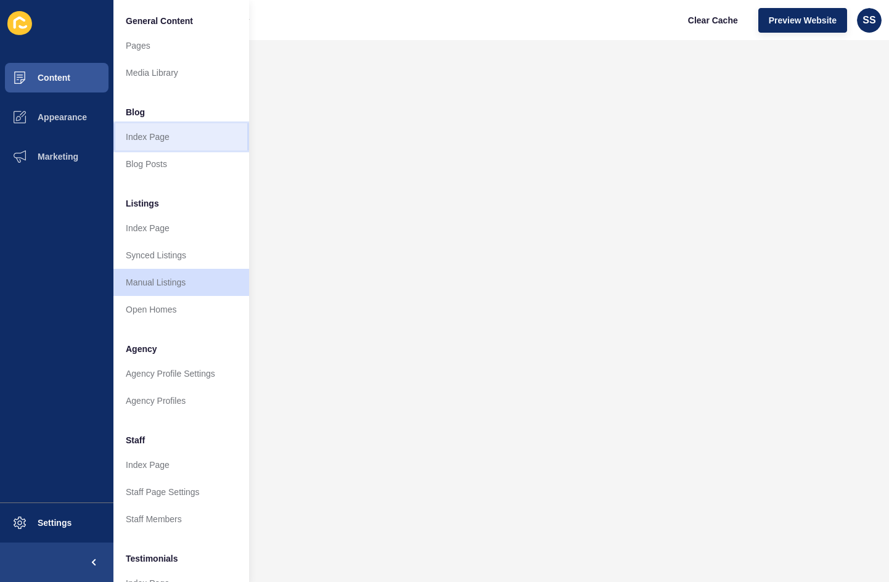
click at [168, 141] on link "Index Page" at bounding box center [181, 136] width 136 height 27
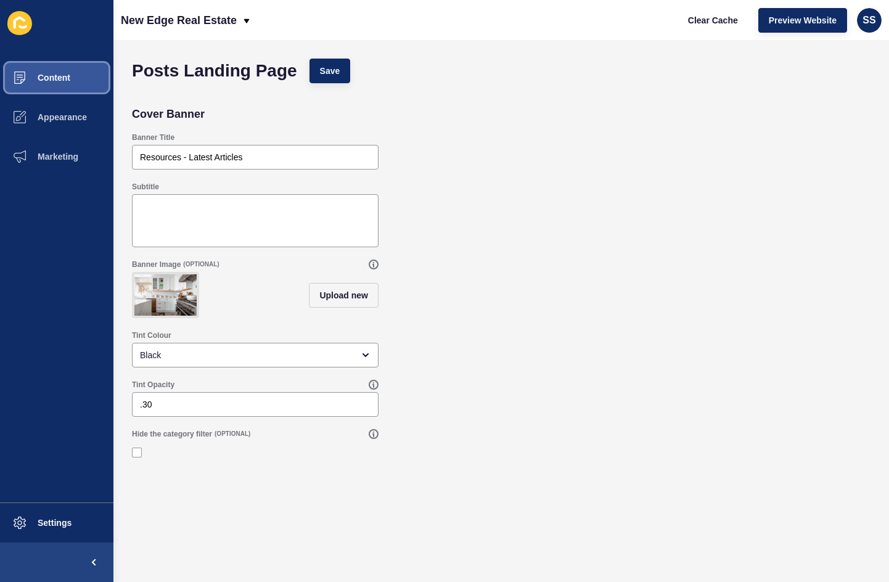
click at [50, 79] on span "Content" at bounding box center [34, 78] width 72 height 10
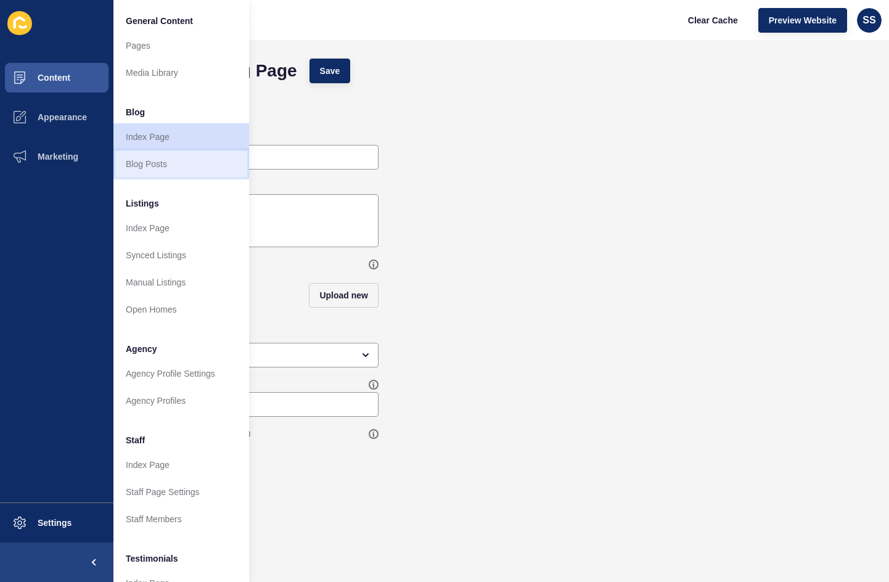
click at [165, 164] on link "Blog Posts" at bounding box center [181, 163] width 136 height 27
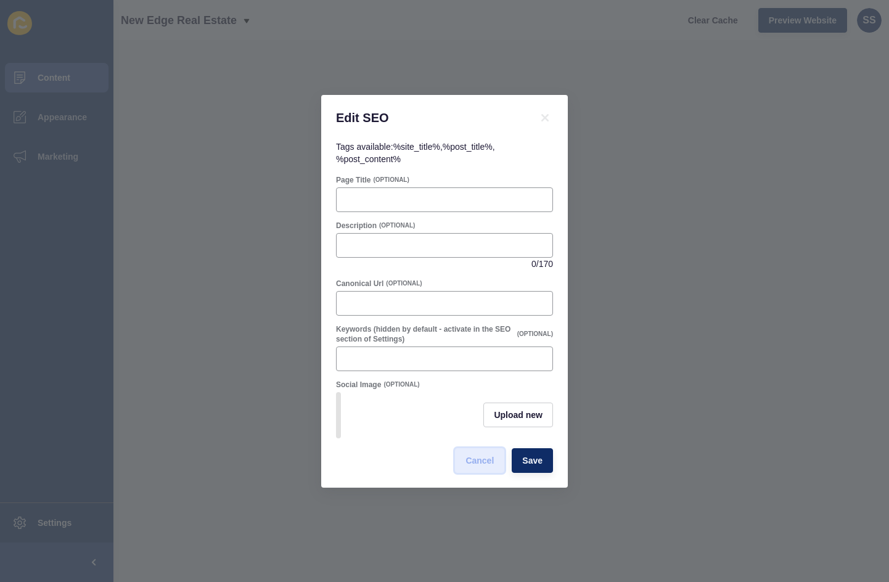
click at [482, 467] on span "Cancel" at bounding box center [480, 460] width 28 height 12
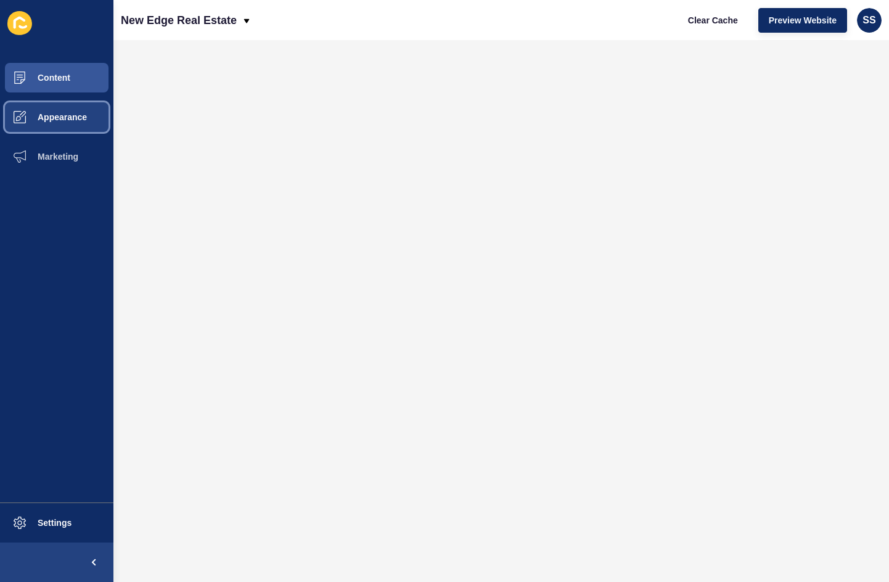
click at [57, 113] on span "Appearance" at bounding box center [42, 117] width 89 height 10
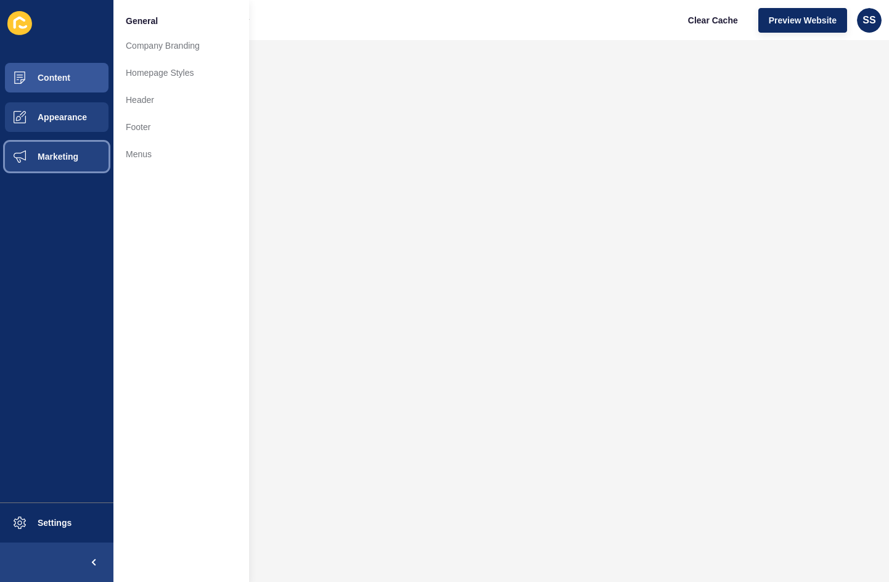
click at [52, 156] on span "Marketing" at bounding box center [38, 157] width 80 height 10
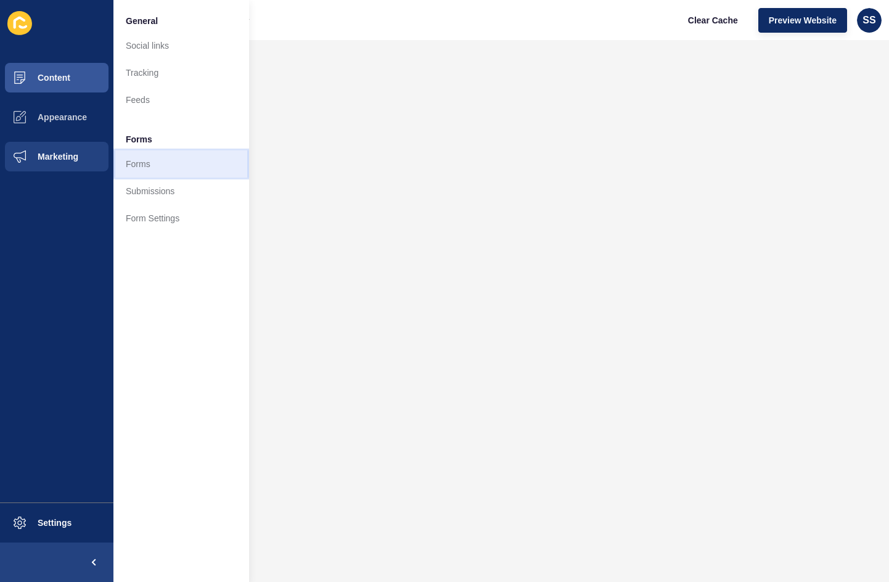
click at [160, 168] on link "Forms" at bounding box center [181, 163] width 136 height 27
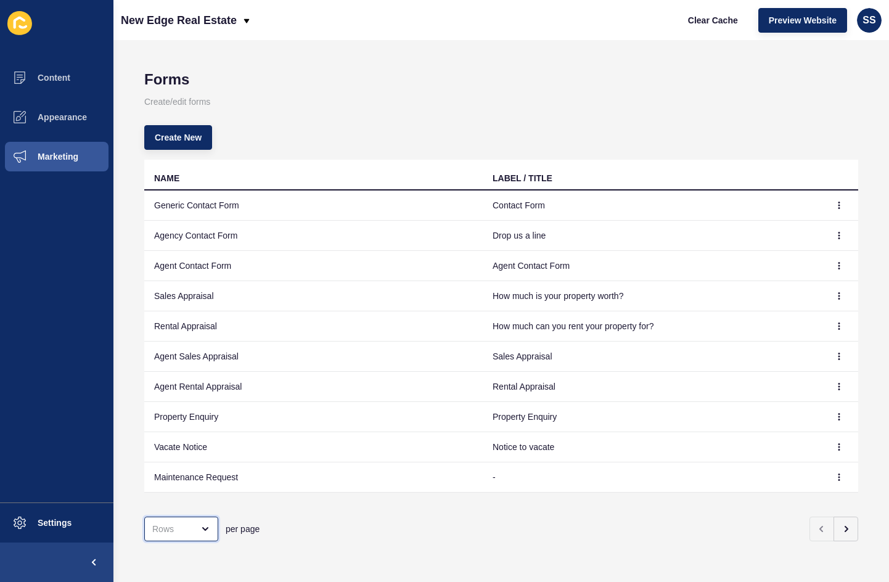
click at [197, 524] on div "open menu" at bounding box center [201, 529] width 17 height 10
click at [197, 495] on div "100 Rows" at bounding box center [184, 489] width 60 height 12
type input "100 Rows"
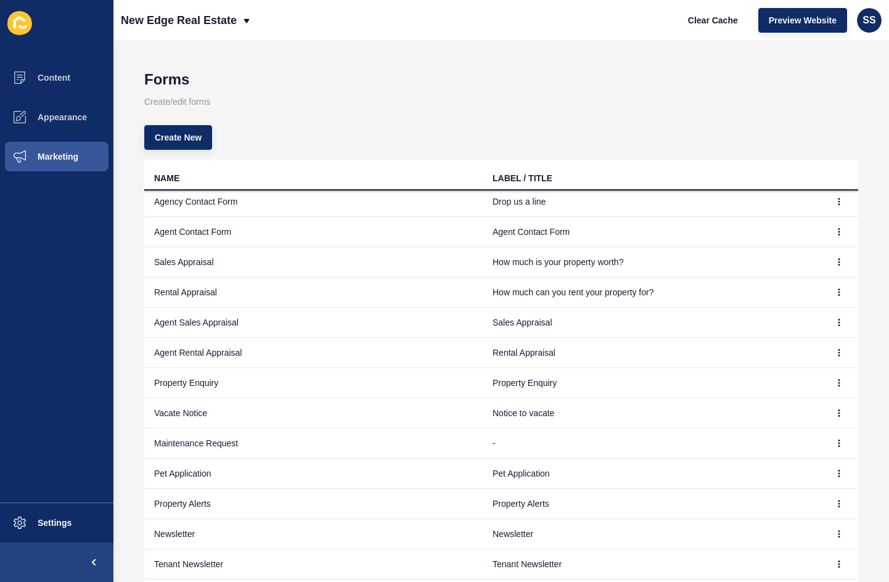
scroll to position [52, 0]
click at [335, 103] on p "Create/edit forms" at bounding box center [501, 101] width 714 height 27
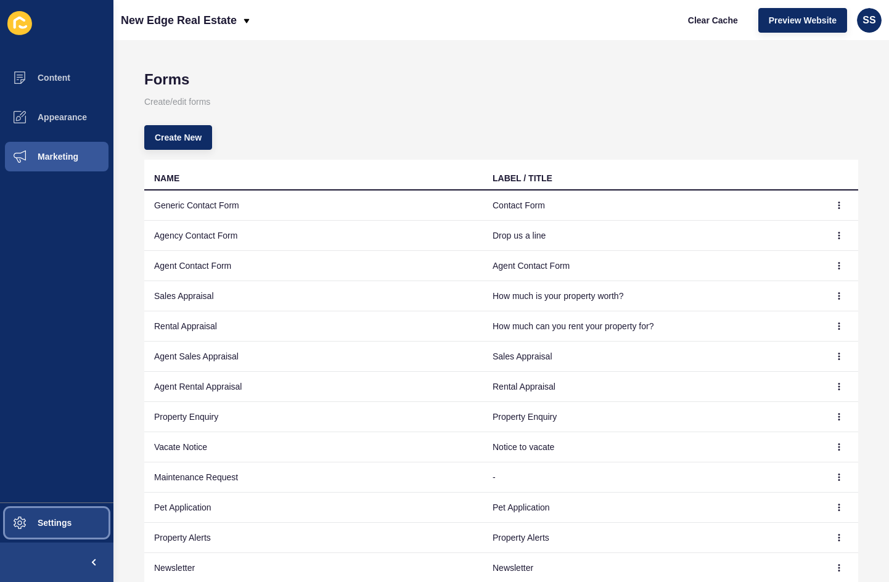
click at [43, 512] on button "Settings" at bounding box center [56, 522] width 113 height 39
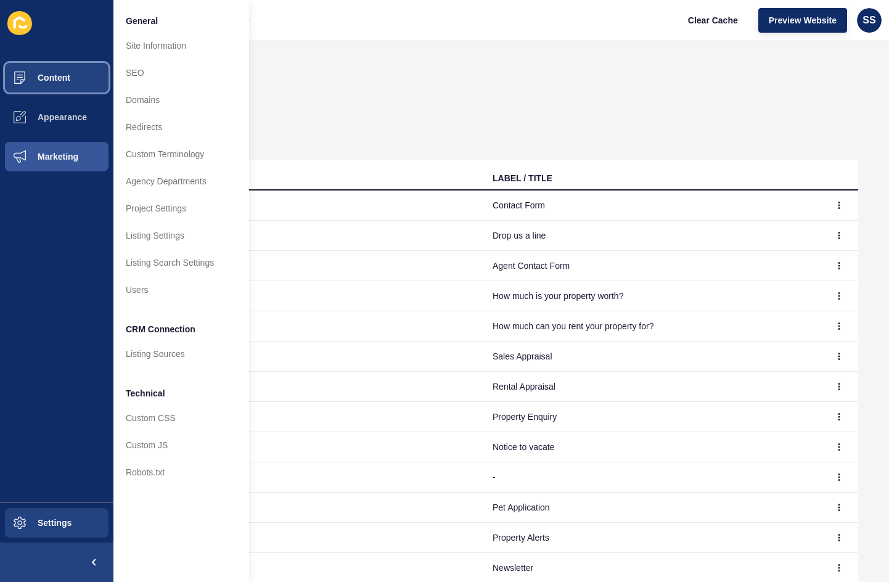
click at [79, 76] on button "Content" at bounding box center [56, 77] width 113 height 39
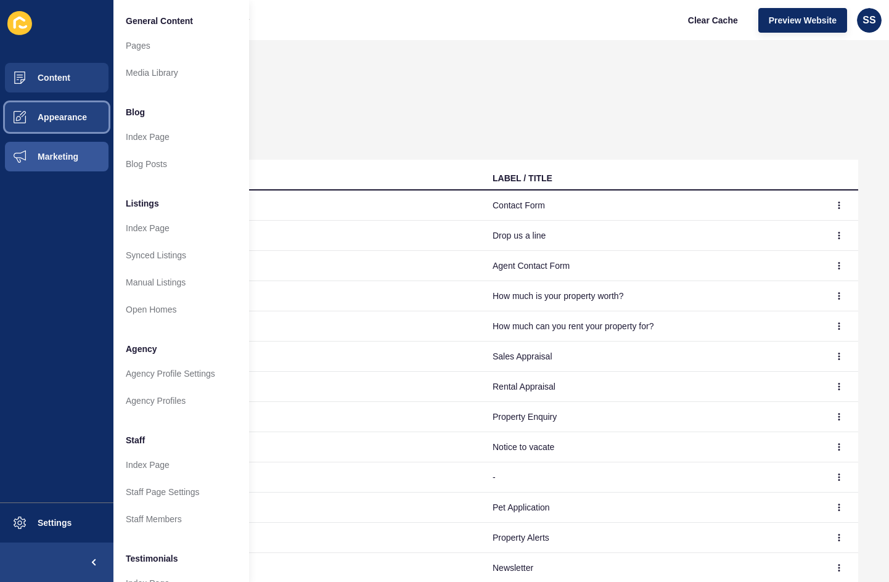
click at [27, 111] on span at bounding box center [19, 116] width 39 height 39
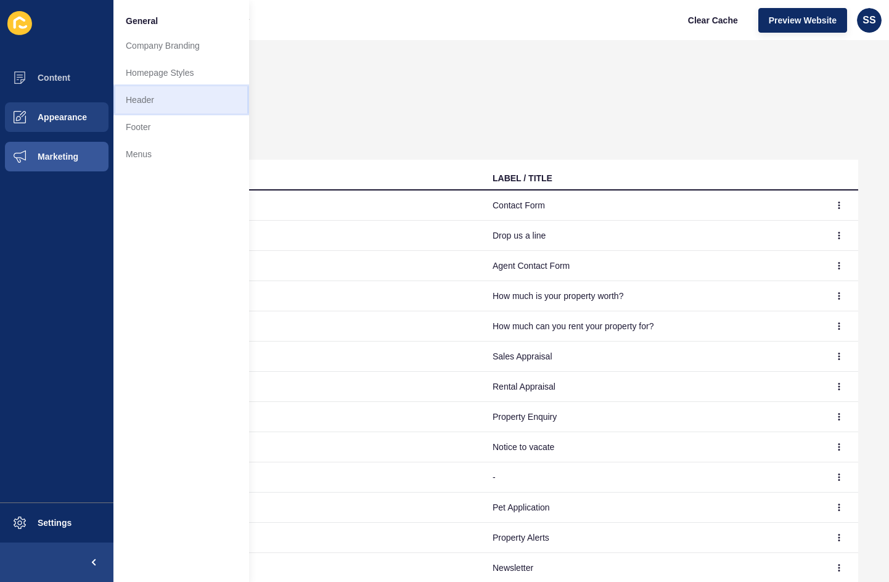
click at [166, 90] on link "Header" at bounding box center [181, 99] width 136 height 27
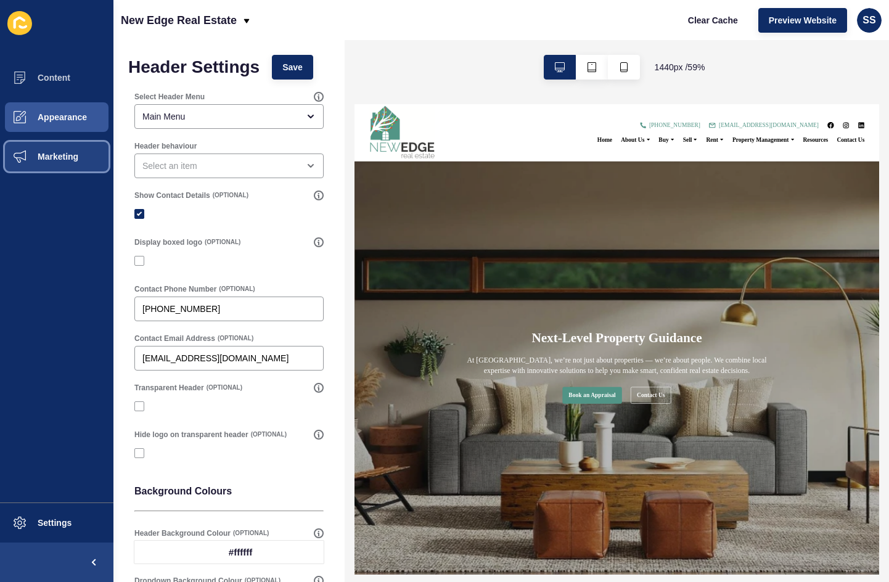
click at [68, 159] on span "Marketing" at bounding box center [38, 157] width 80 height 10
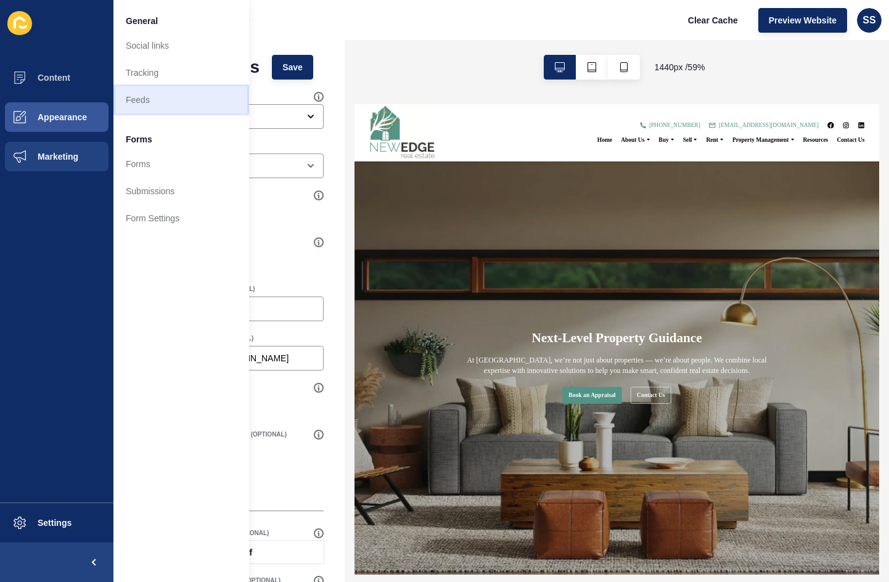
click at [167, 99] on link "Feeds" at bounding box center [181, 99] width 136 height 27
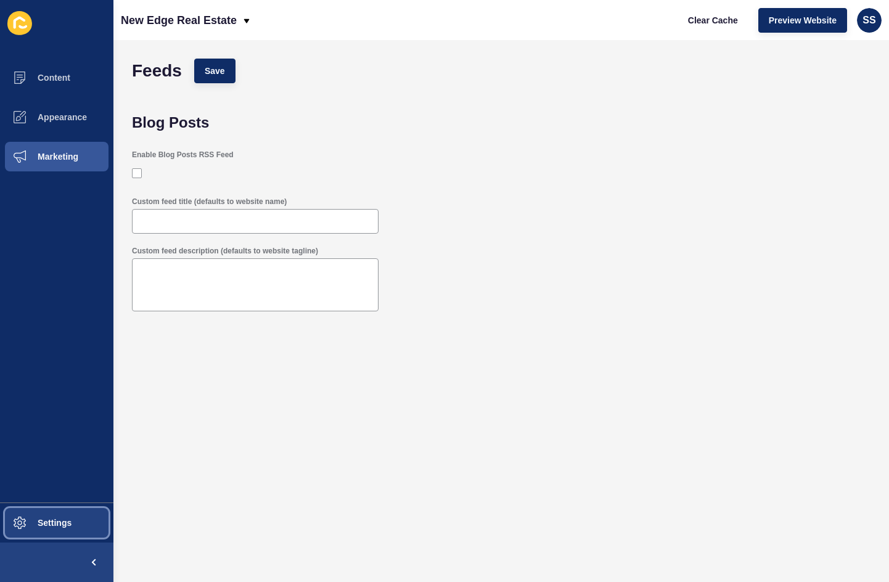
click at [56, 528] on button "Settings" at bounding box center [56, 522] width 113 height 39
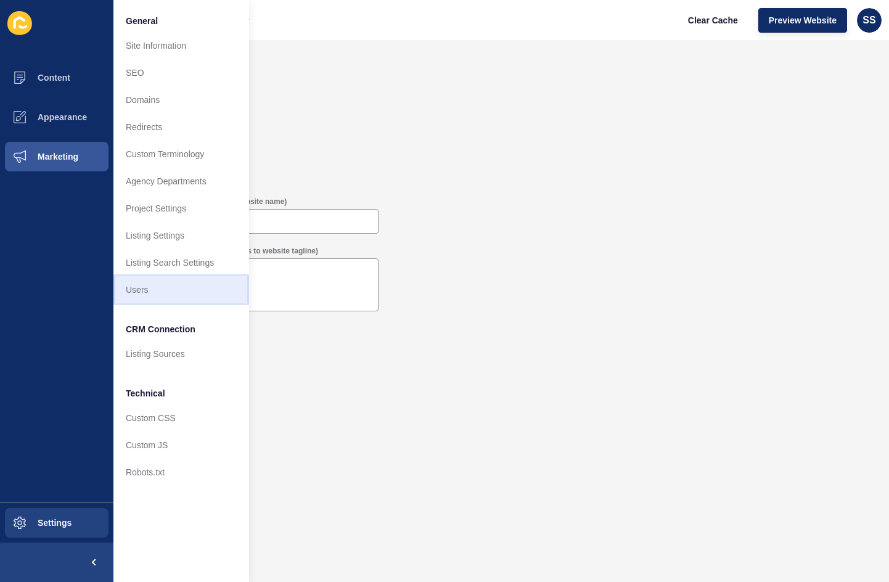
click at [168, 293] on link "Users" at bounding box center [181, 289] width 136 height 27
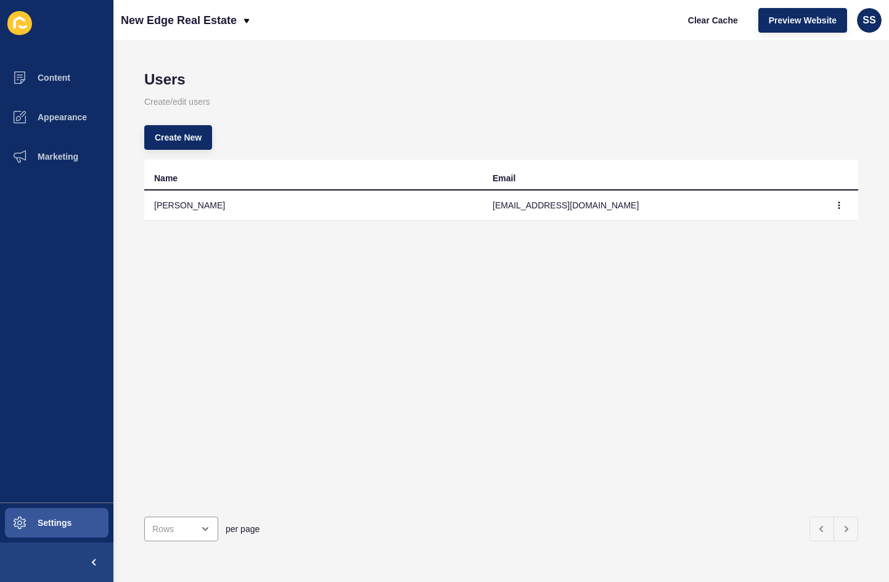
click at [221, 197] on td "[PERSON_NAME]" at bounding box center [313, 206] width 339 height 30
click at [196, 205] on td "[PERSON_NAME]" at bounding box center [313, 206] width 339 height 30
click at [19, 24] on icon at bounding box center [19, 23] width 25 height 24
click at [44, 147] on button "Marketing" at bounding box center [56, 156] width 113 height 39
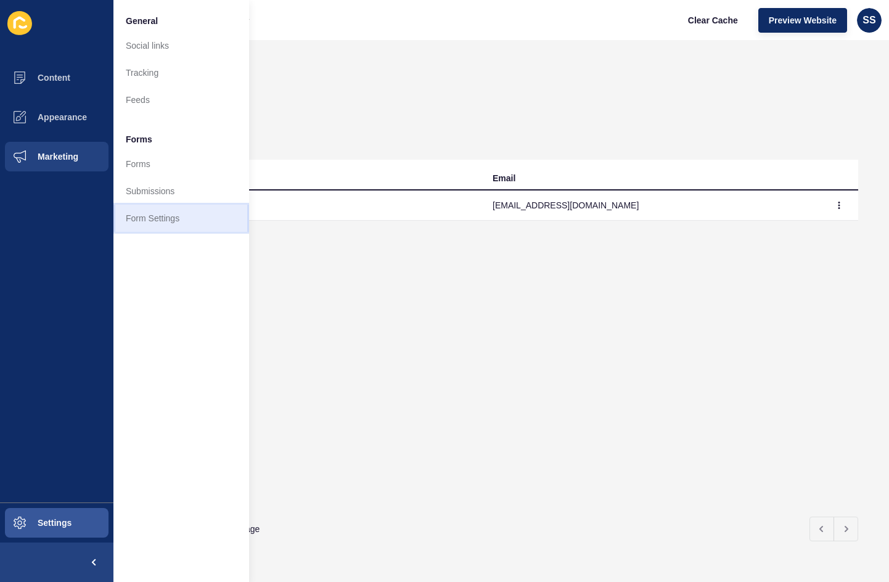
click at [139, 218] on link "Form Settings" at bounding box center [181, 218] width 136 height 27
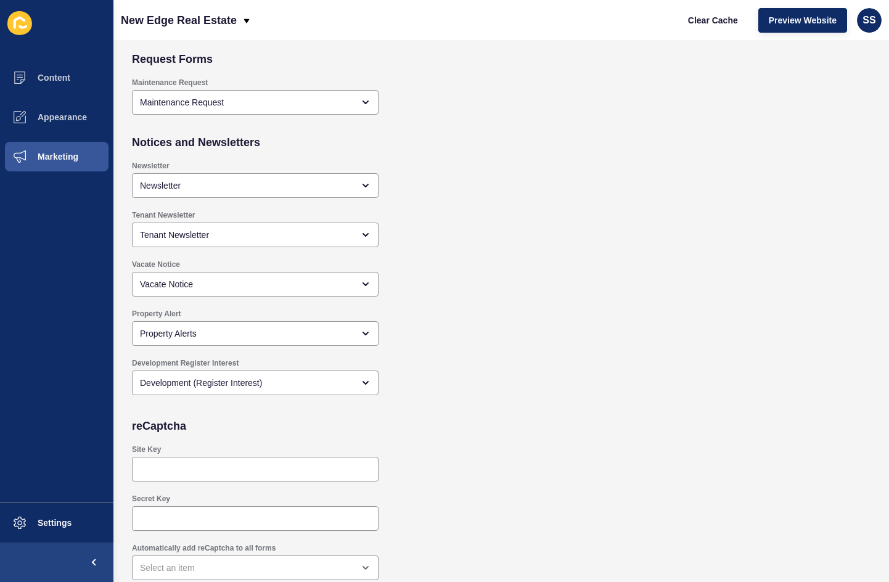
scroll to position [985, 0]
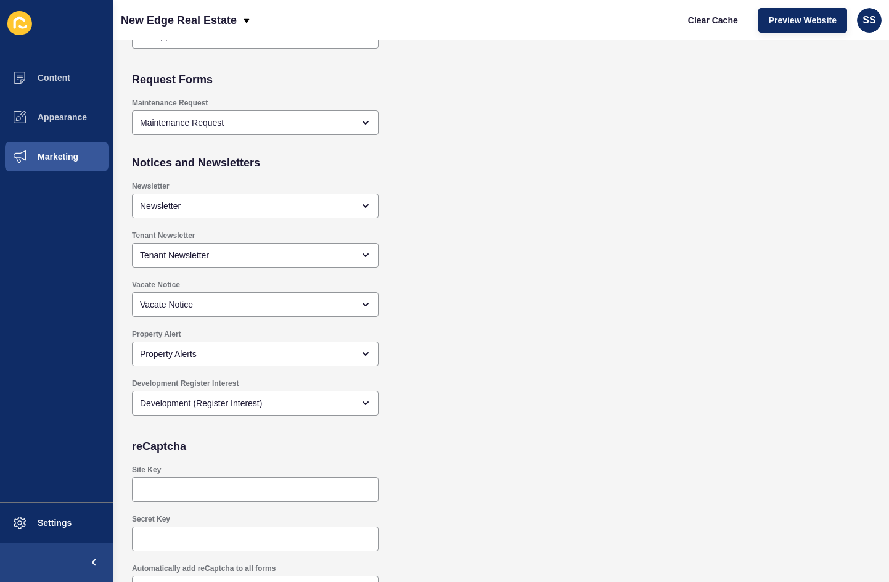
click at [73, 276] on ul "Content Appearance Marketing" at bounding box center [56, 280] width 113 height 445
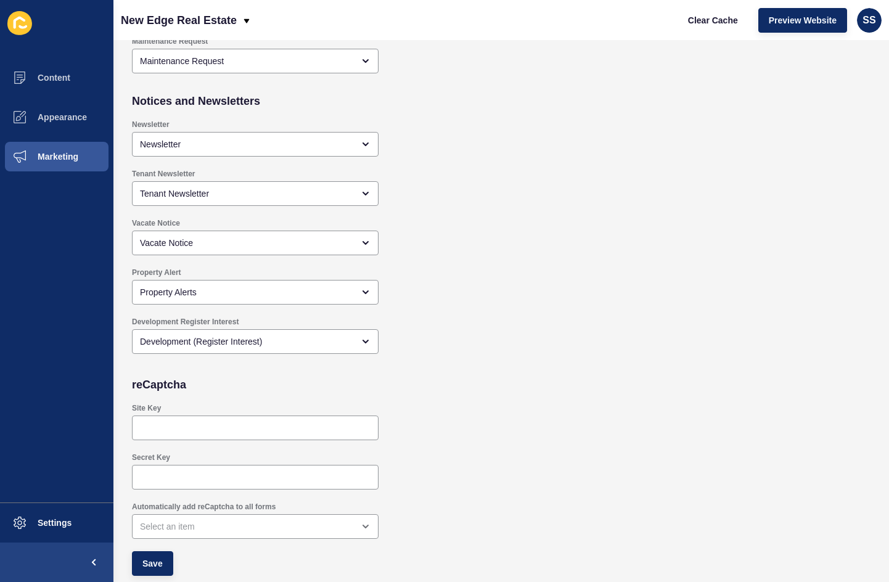
scroll to position [739, 0]
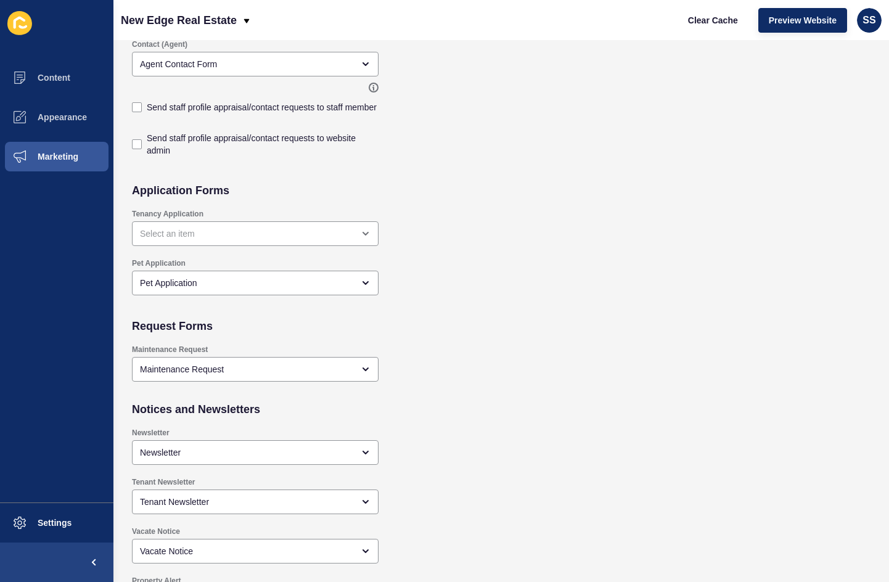
click at [141, 115] on div "Send staff profile appraisal/contact requests to staff member" at bounding box center [255, 107] width 247 height 25
click at [137, 108] on label at bounding box center [137, 107] width 10 height 10
checkbox input "true"
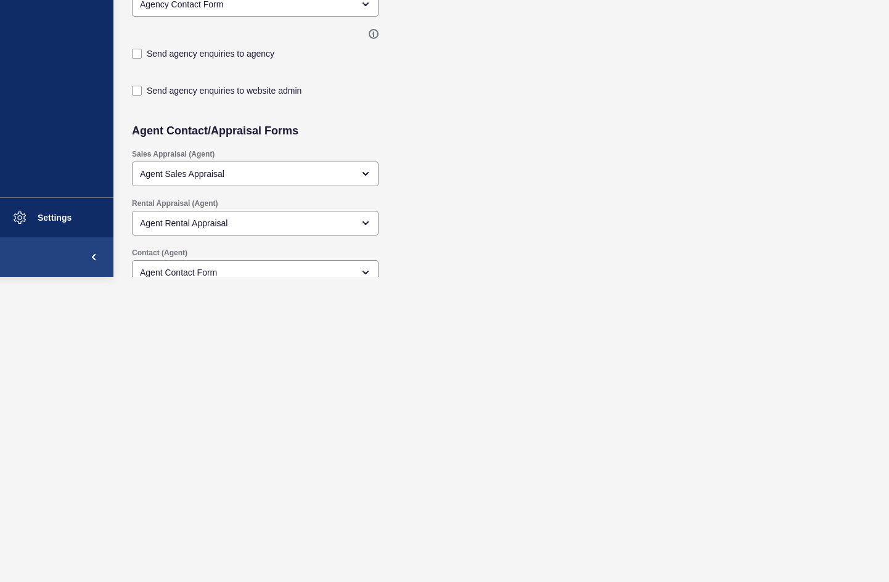
scroll to position [247, 0]
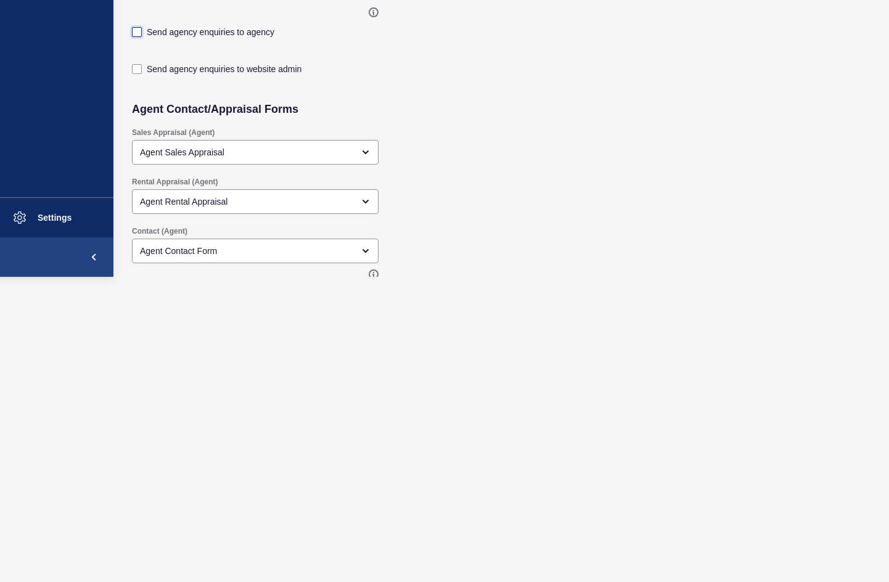
click at [136, 34] on label at bounding box center [137, 32] width 10 height 10
click at [136, 275] on input "Send agency enquiries to agency" at bounding box center [138, 279] width 8 height 8
checkbox input "true"
click at [139, 68] on label at bounding box center [137, 69] width 10 height 10
click at [139, 312] on input "Send agency enquiries to website admin" at bounding box center [138, 316] width 8 height 8
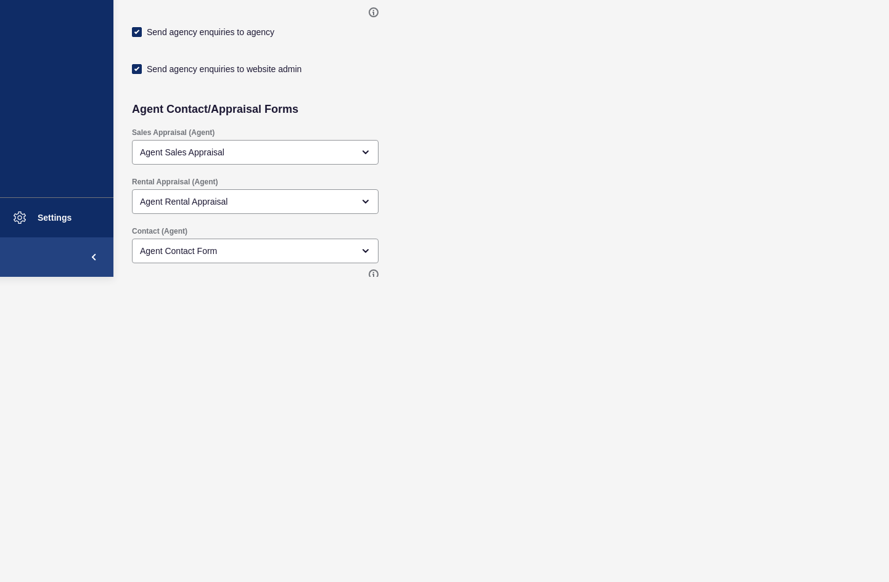
checkbox input "true"
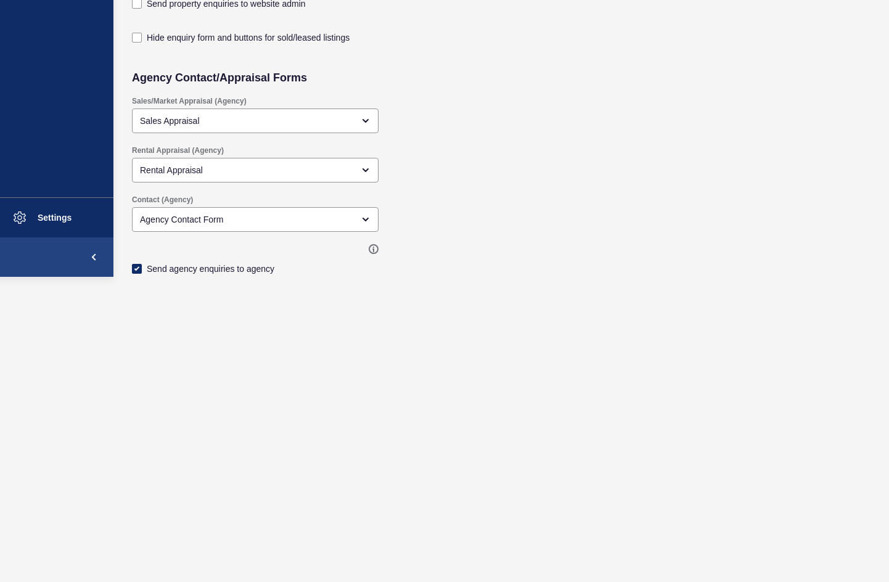
scroll to position [0, 0]
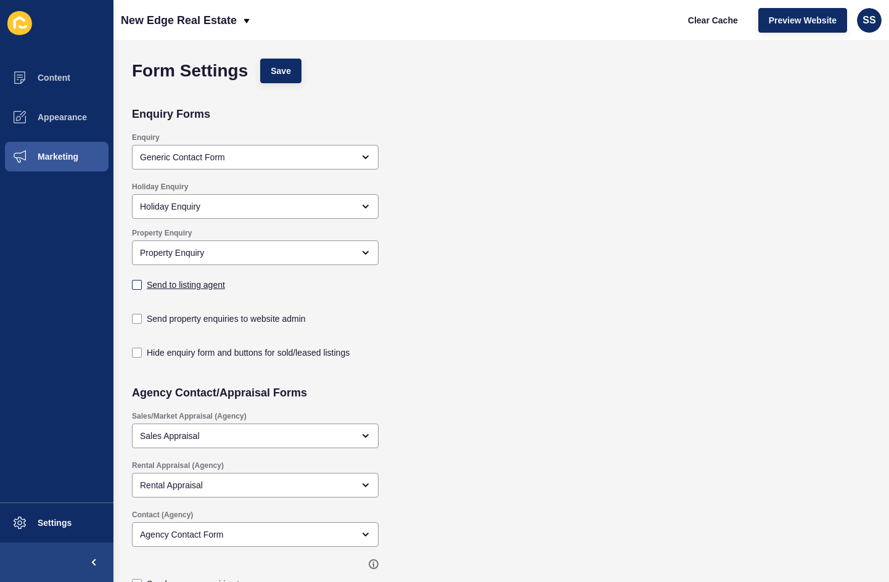
click at [189, 284] on label "Send to listing agent" at bounding box center [186, 285] width 78 height 12
click at [142, 284] on input "Send to listing agent" at bounding box center [138, 285] width 8 height 8
checkbox input "true"
click at [137, 315] on label at bounding box center [137, 319] width 10 height 10
click at [137, 315] on input "Send property enquiries to website admin" at bounding box center [138, 319] width 8 height 8
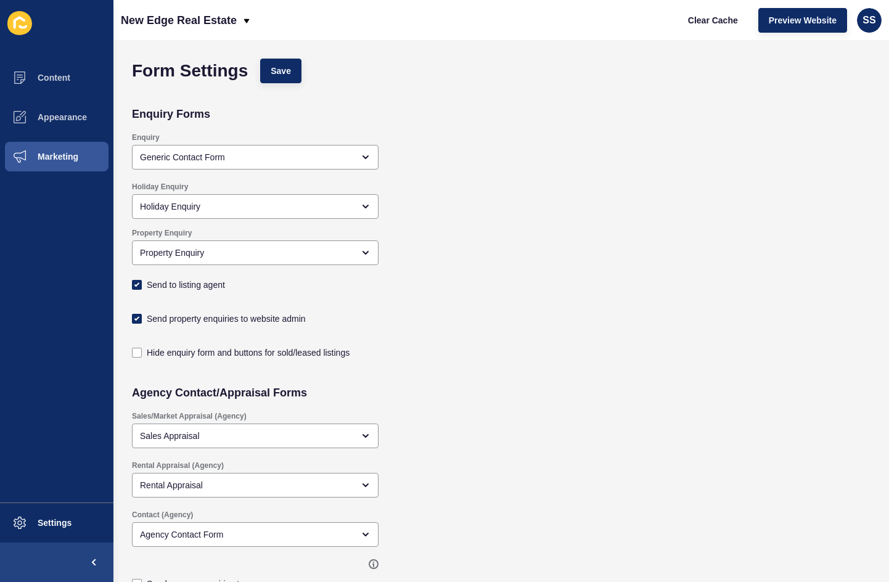
checkbox input "true"
click at [136, 355] on label at bounding box center [137, 353] width 10 height 10
click at [136, 355] on input "Hide enquiry form and buttons for sold/leased listings" at bounding box center [138, 353] width 8 height 8
checkbox input "true"
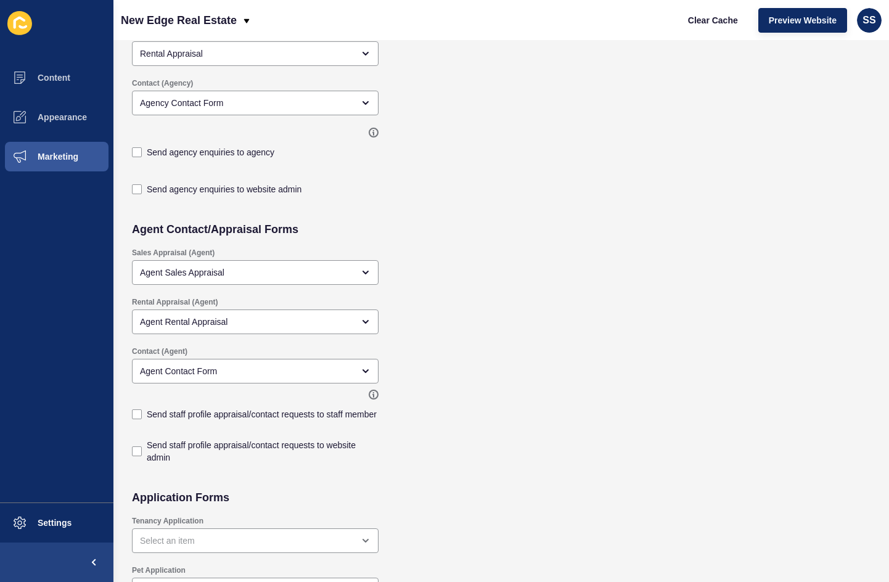
scroll to position [493, 0]
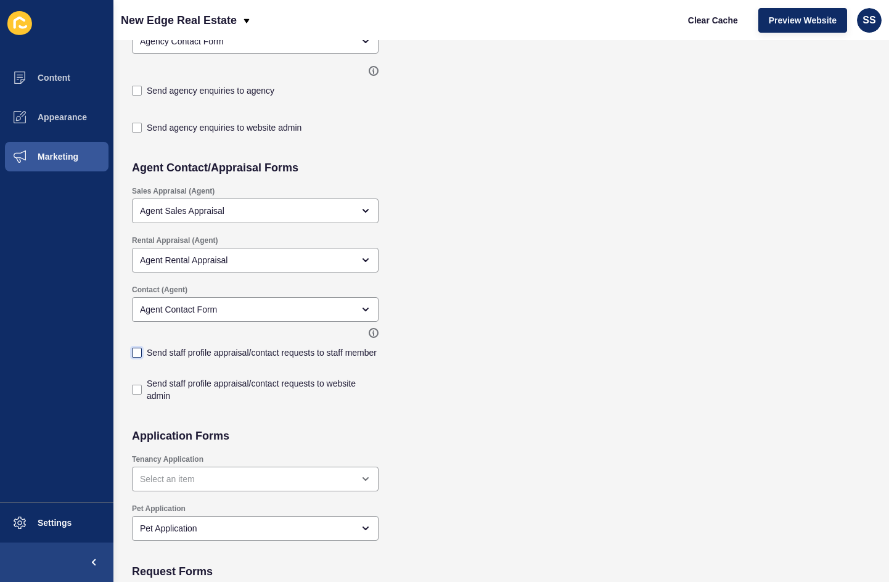
click at [139, 353] on label at bounding box center [137, 353] width 10 height 10
checkbox input "true"
